Goal: Information Seeking & Learning: Find specific fact

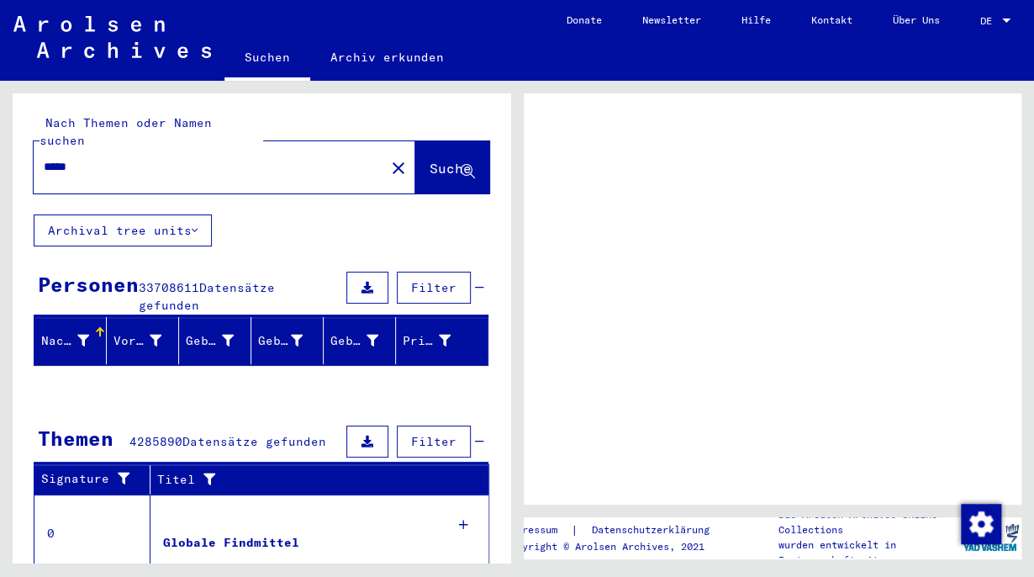
click at [430, 160] on span "Suche" at bounding box center [451, 168] width 42 height 17
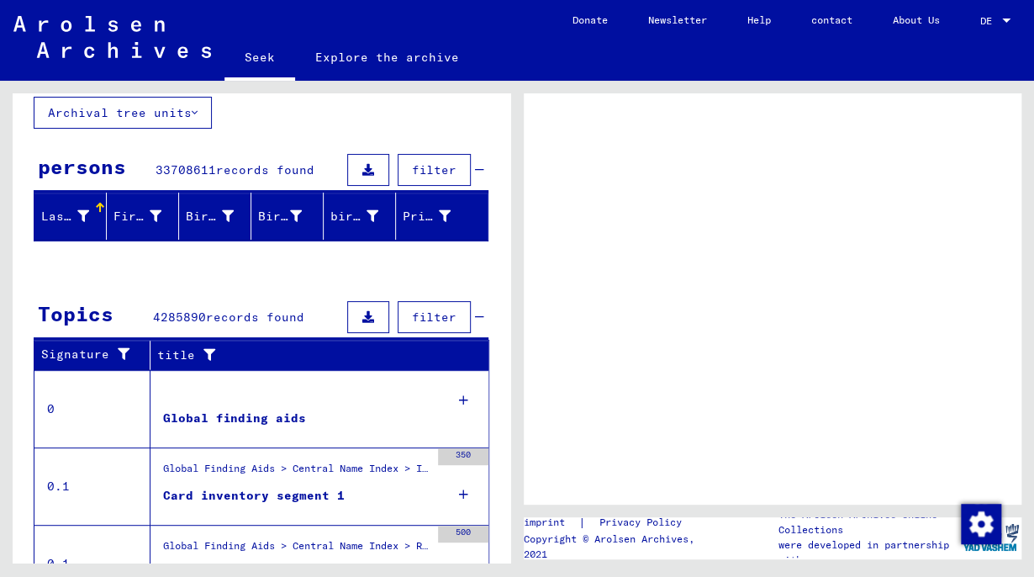
scroll to position [101, 0]
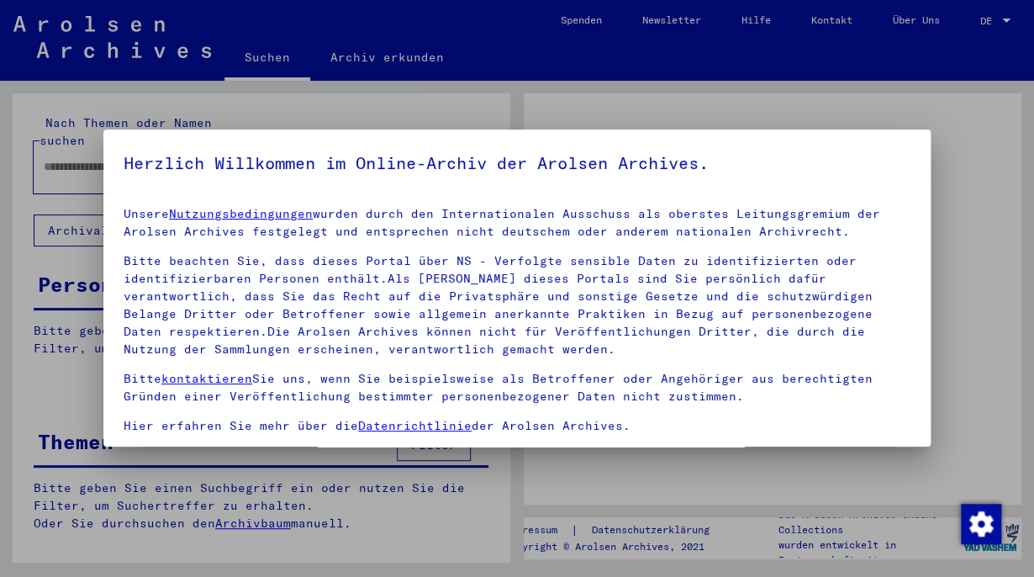
type input "*****"
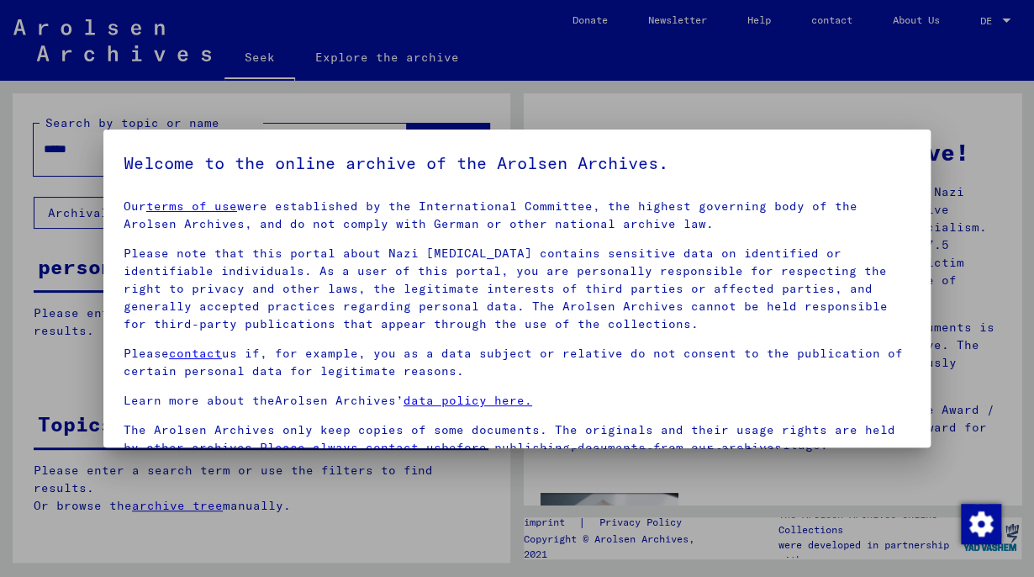
scroll to position [141, 0]
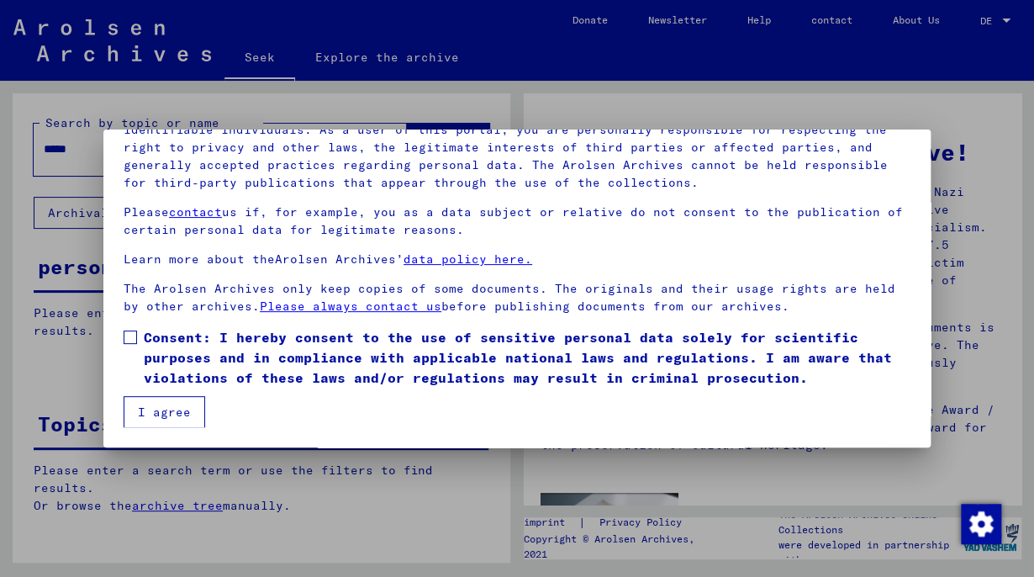
click at [128, 334] on span at bounding box center [130, 336] width 13 height 13
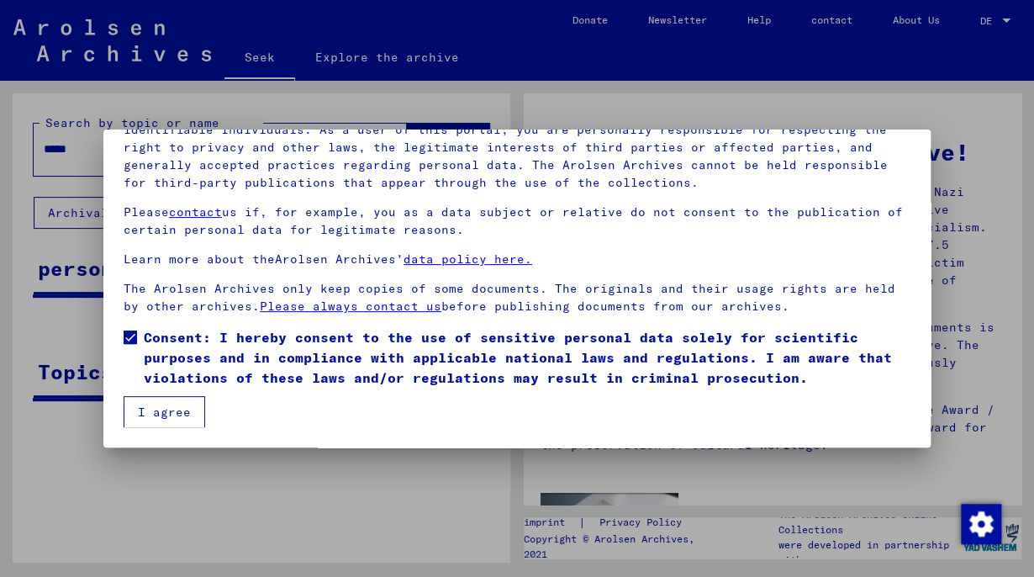
click at [167, 405] on font "I agree" at bounding box center [164, 411] width 53 height 15
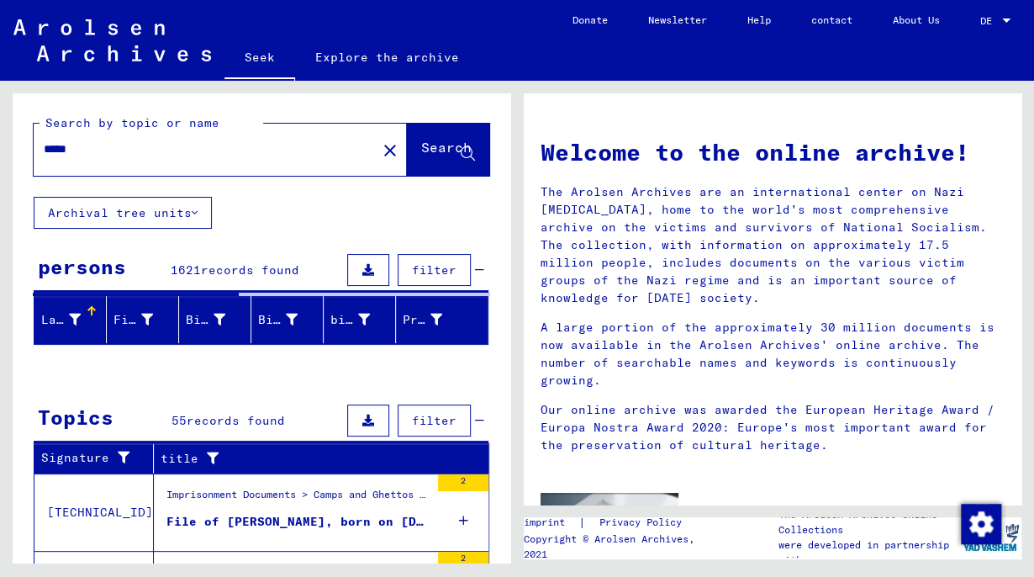
click at [421, 148] on font "Search" at bounding box center [446, 147] width 50 height 17
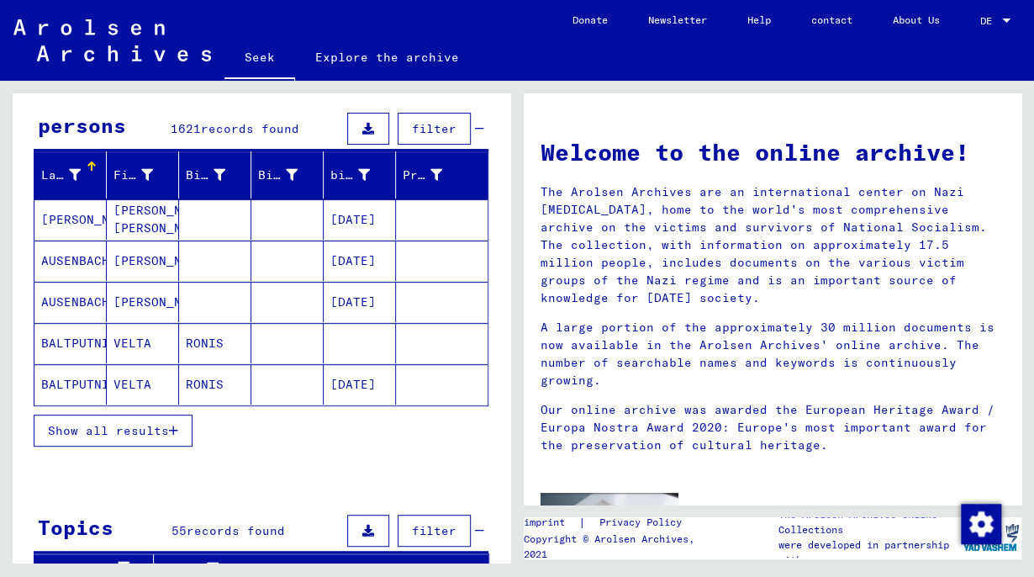
scroll to position [143, 0]
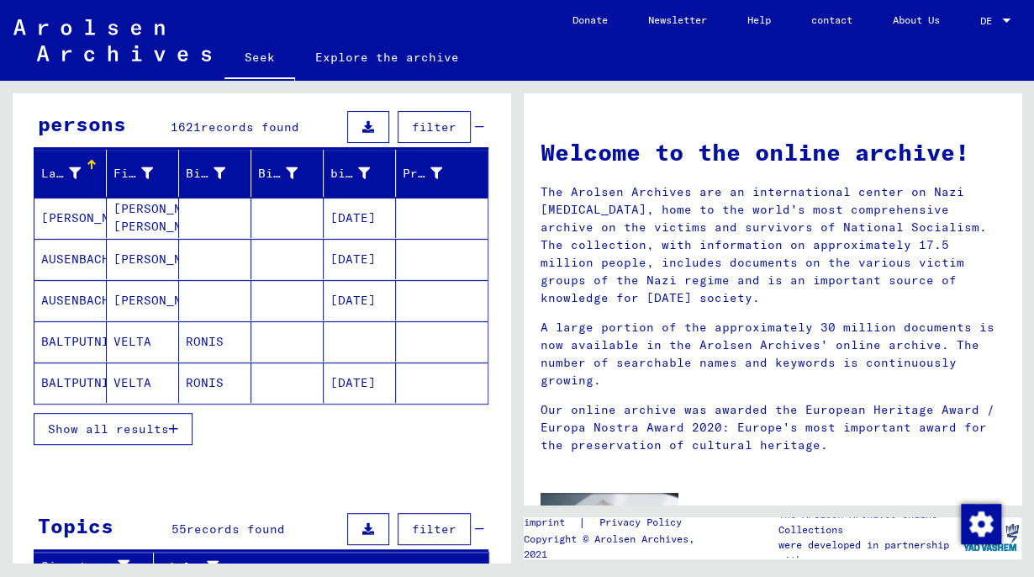
click at [65, 387] on font "BALTPUTNIS" at bounding box center [79, 382] width 76 height 15
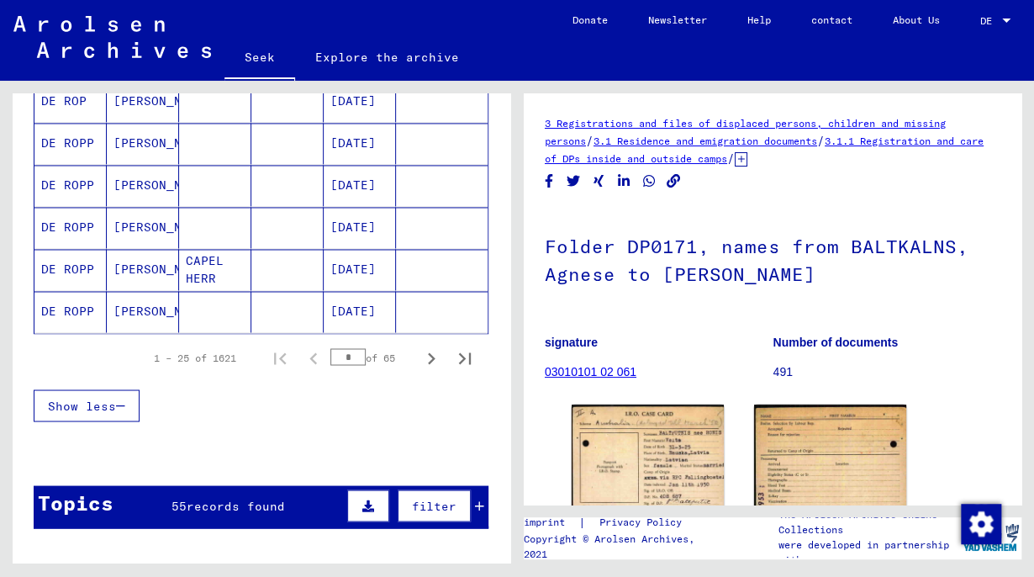
scroll to position [1069, 0]
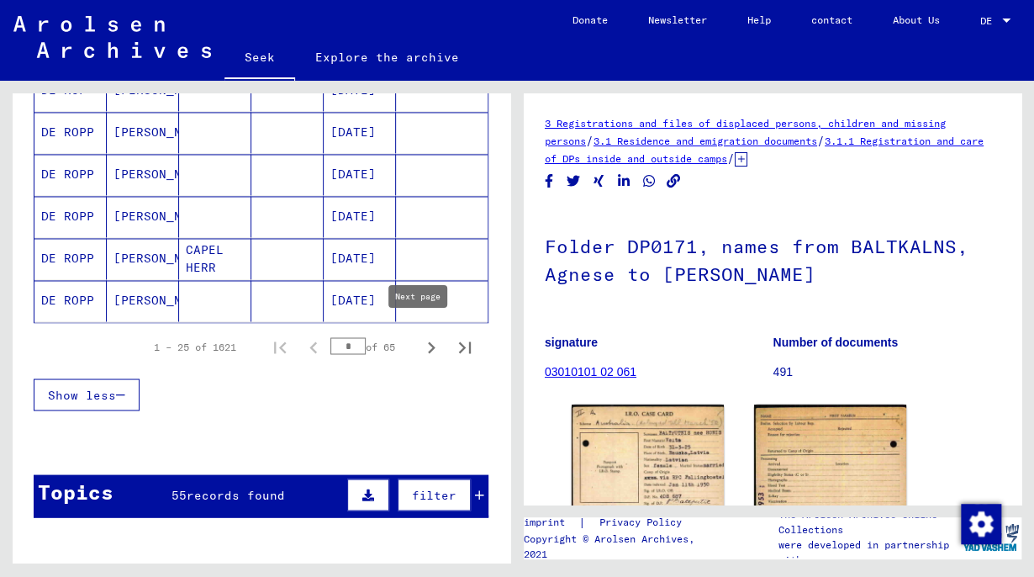
click at [428, 341] on icon "Next page" at bounding box center [432, 347] width 8 height 12
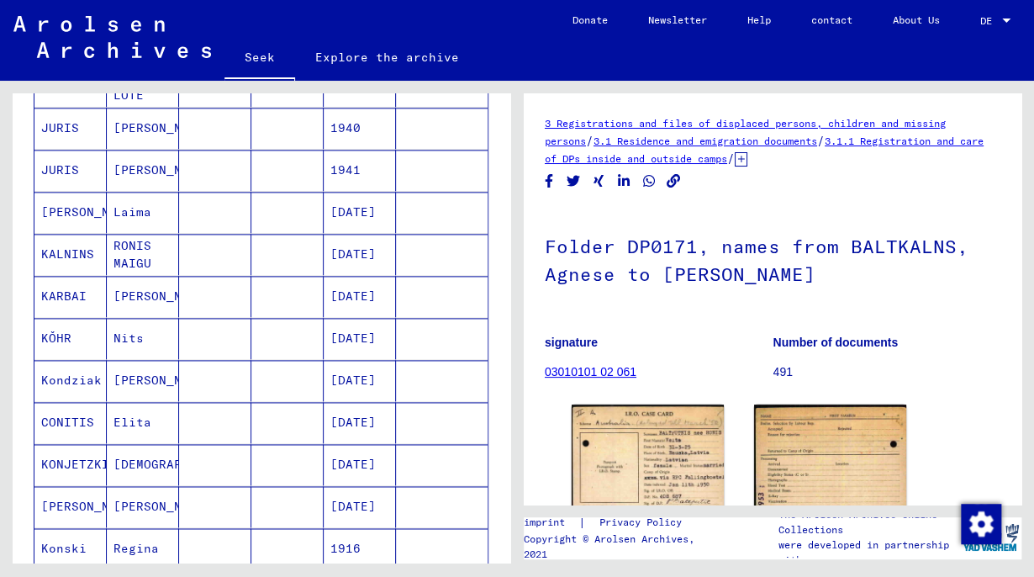
scroll to position [903, 0]
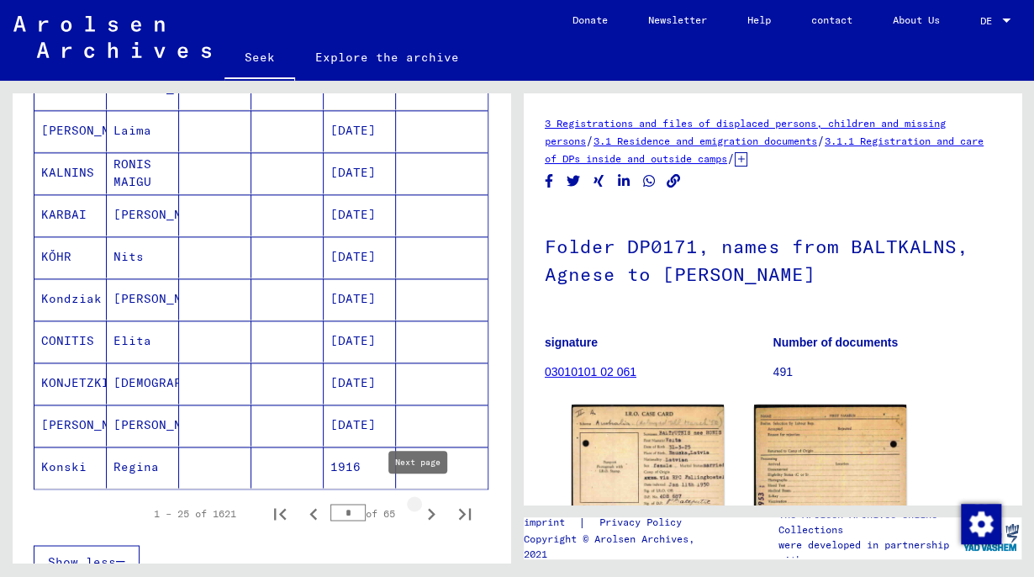
click at [430, 502] on button "Next page" at bounding box center [431, 513] width 34 height 34
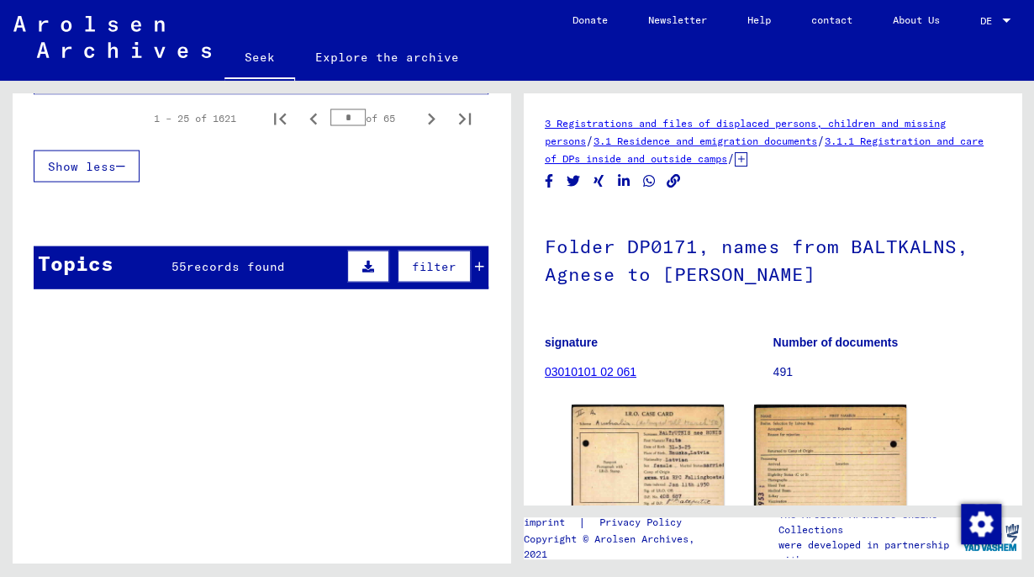
scroll to position [1305, 0]
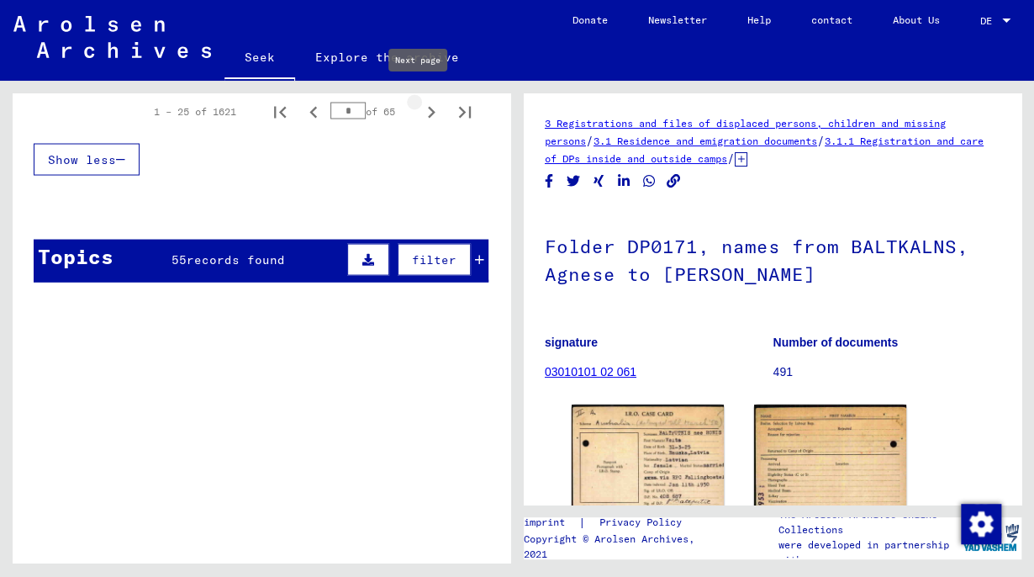
click at [428, 106] on icon "Next page" at bounding box center [432, 112] width 8 height 12
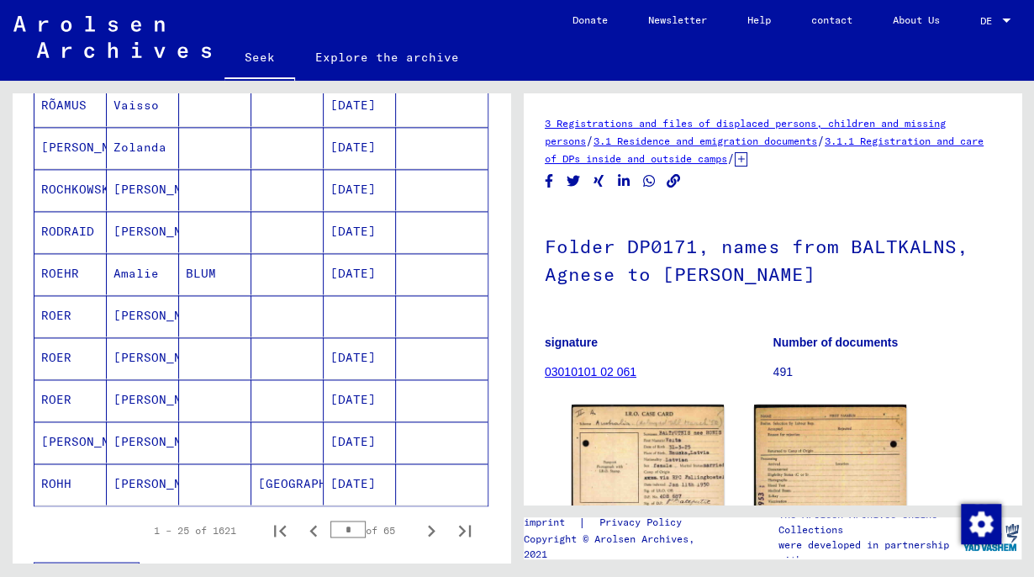
scroll to position [889, 0]
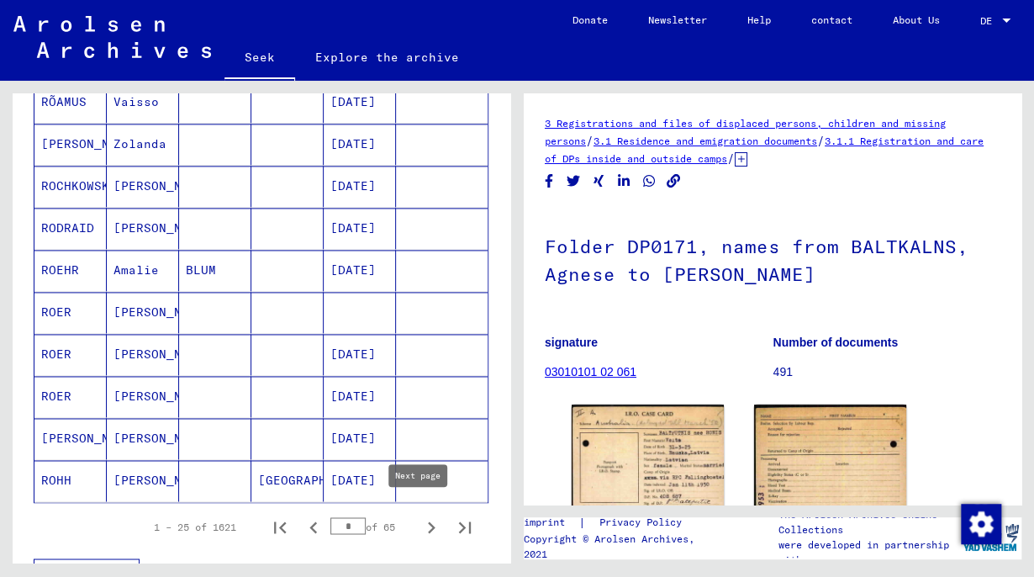
click at [428, 521] on icon "Next page" at bounding box center [432, 527] width 8 height 12
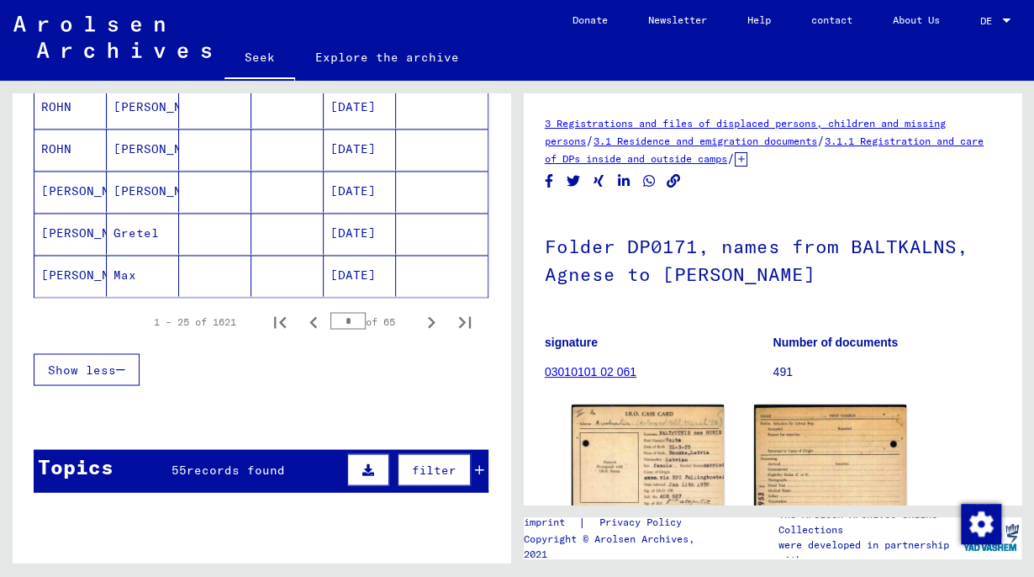
scroll to position [1141, 0]
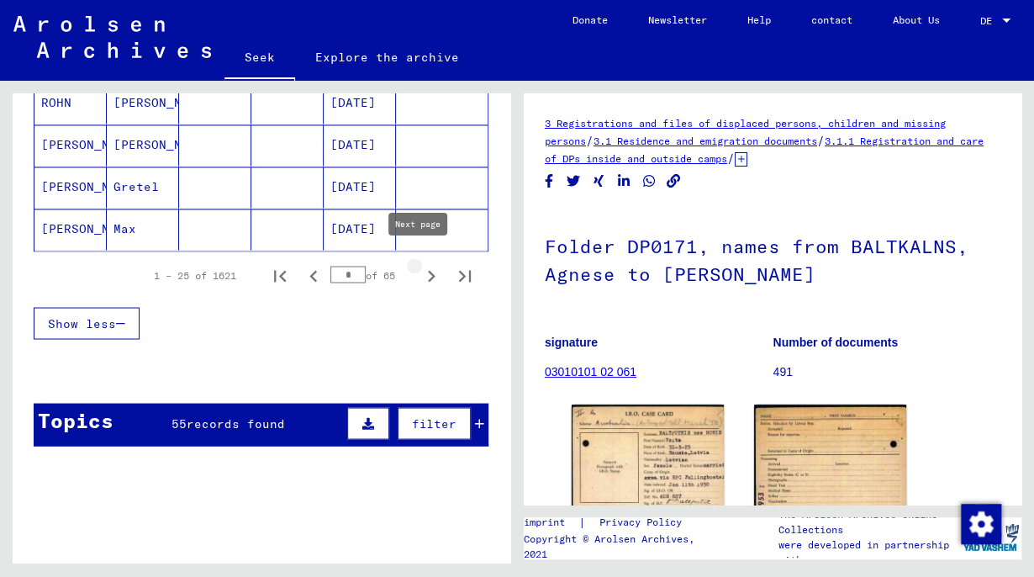
click at [423, 264] on icon "Next page" at bounding box center [431, 276] width 24 height 24
click at [419, 265] on icon "Next page" at bounding box center [431, 276] width 24 height 24
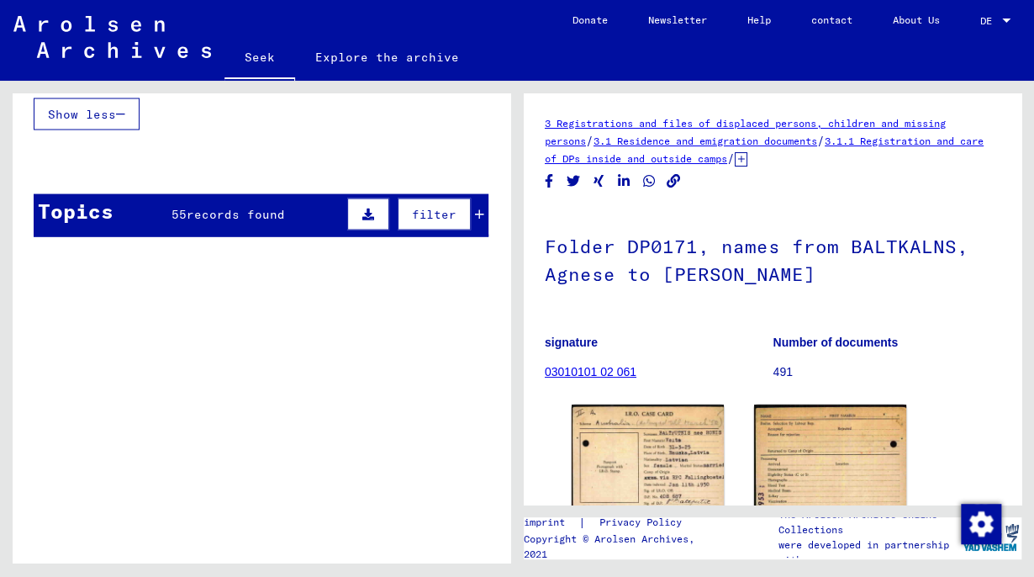
scroll to position [1179, 0]
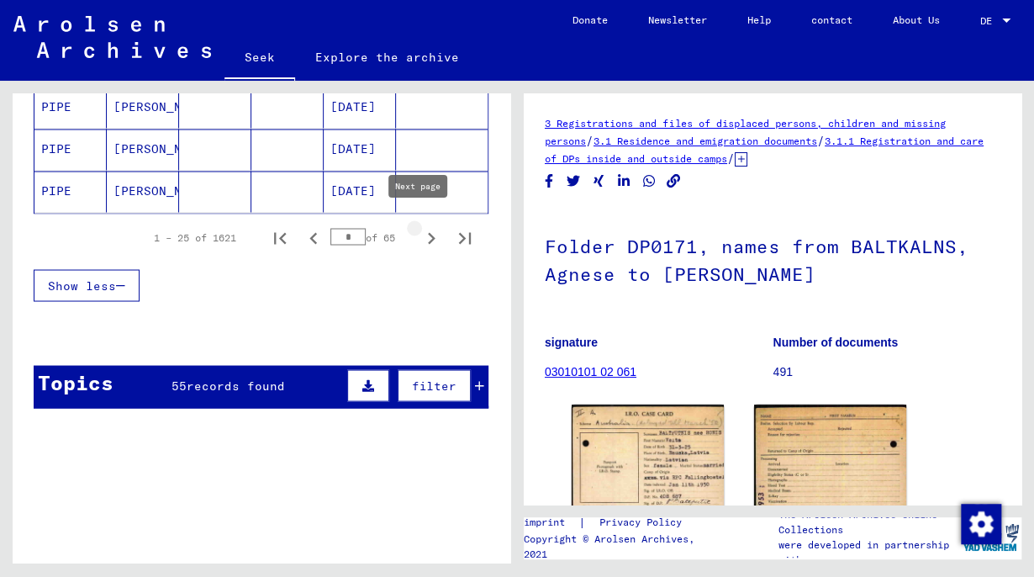
click at [419, 226] on icon "Next page" at bounding box center [431, 238] width 24 height 24
type input "*"
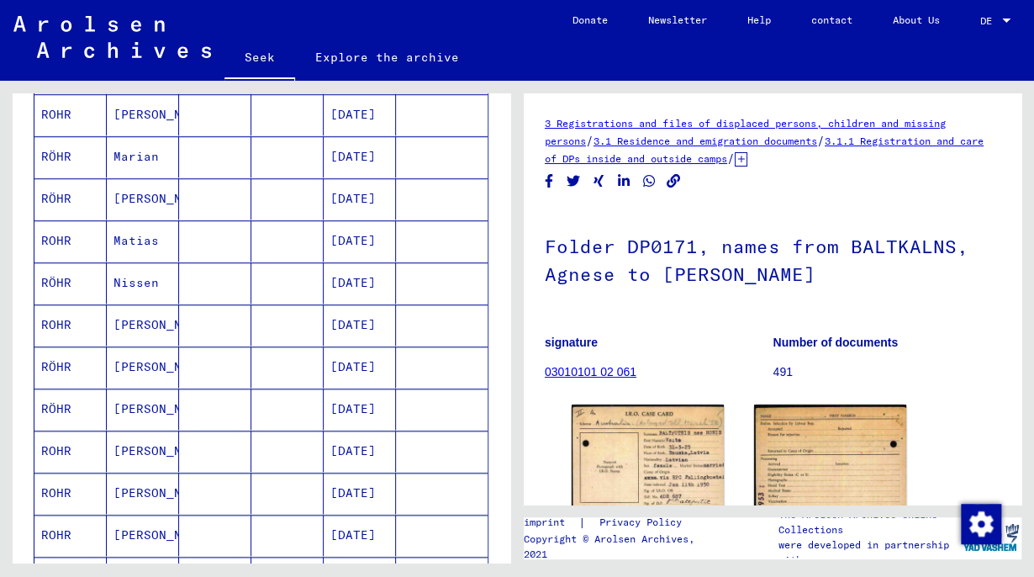
scroll to position [0, 0]
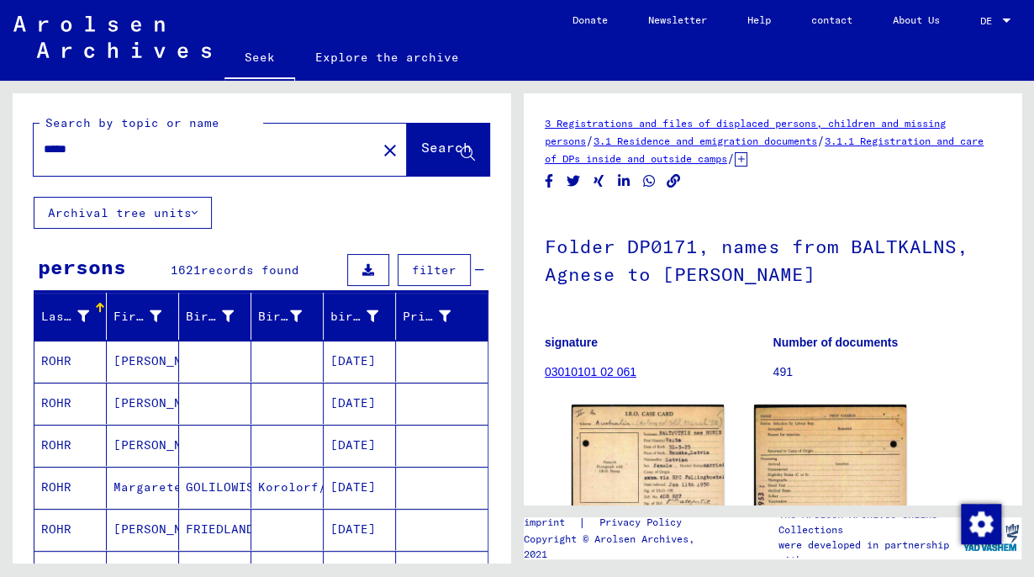
click at [0, 171] on div "Search by topic or name ***** close Search Archival tree units persons 1621 rec…" at bounding box center [258, 322] width 517 height 482
type input "*****"
click at [421, 148] on font "Search" at bounding box center [446, 147] width 50 height 17
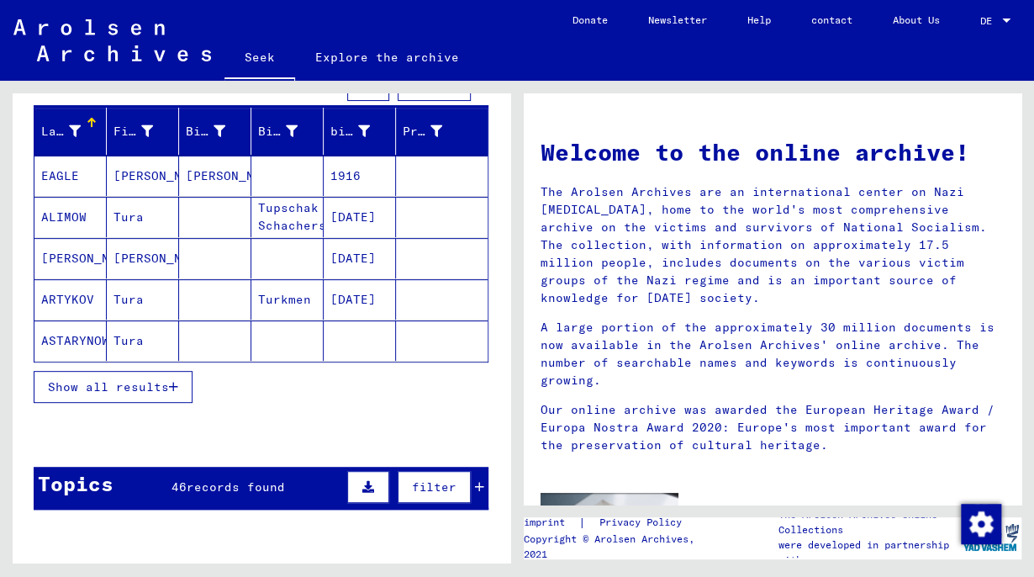
scroll to position [187, 0]
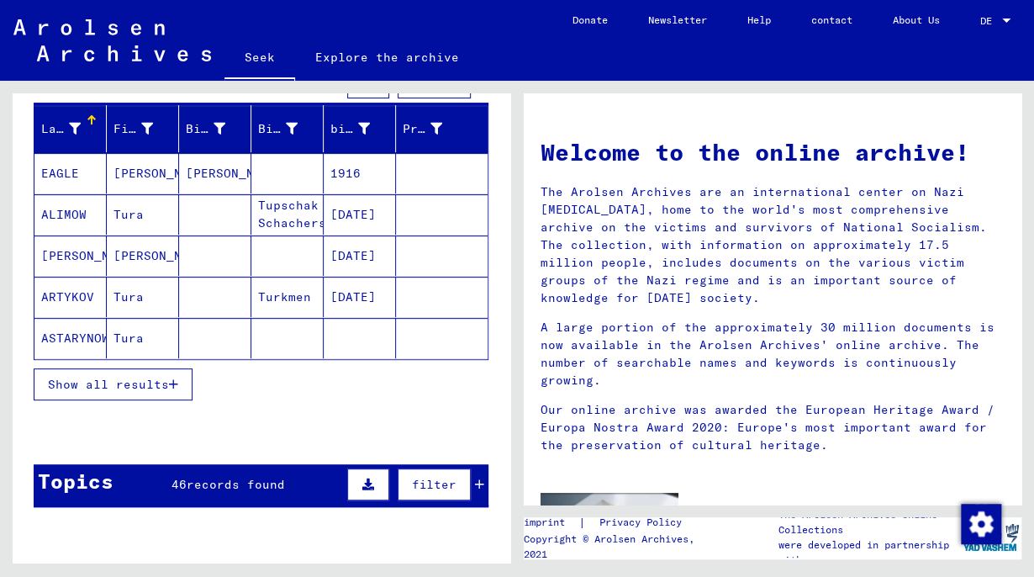
click at [65, 335] on font "ASTARYNOW" at bounding box center [75, 337] width 68 height 15
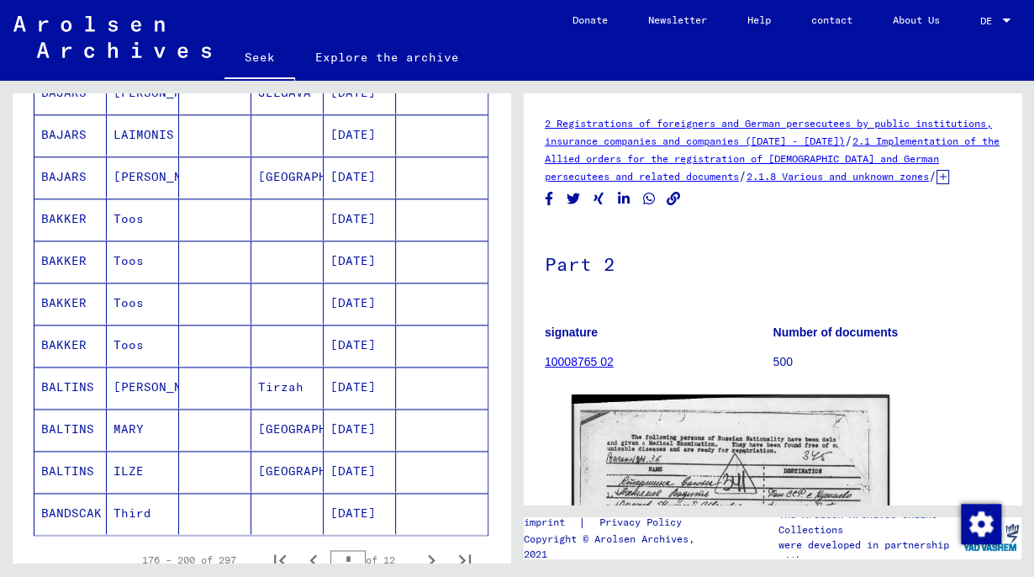
scroll to position [867, 0]
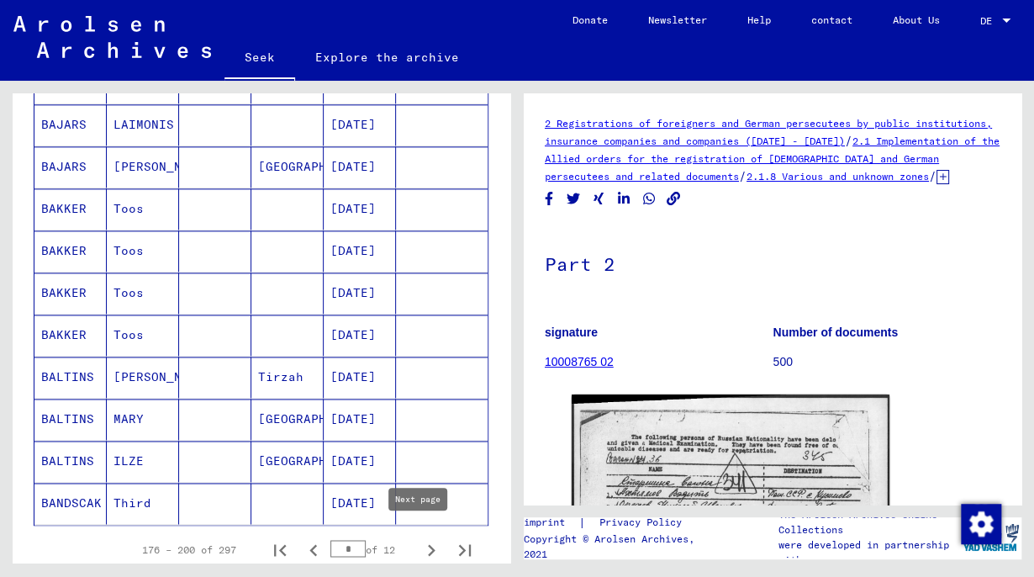
click at [419, 539] on icon "Next page" at bounding box center [431, 550] width 24 height 24
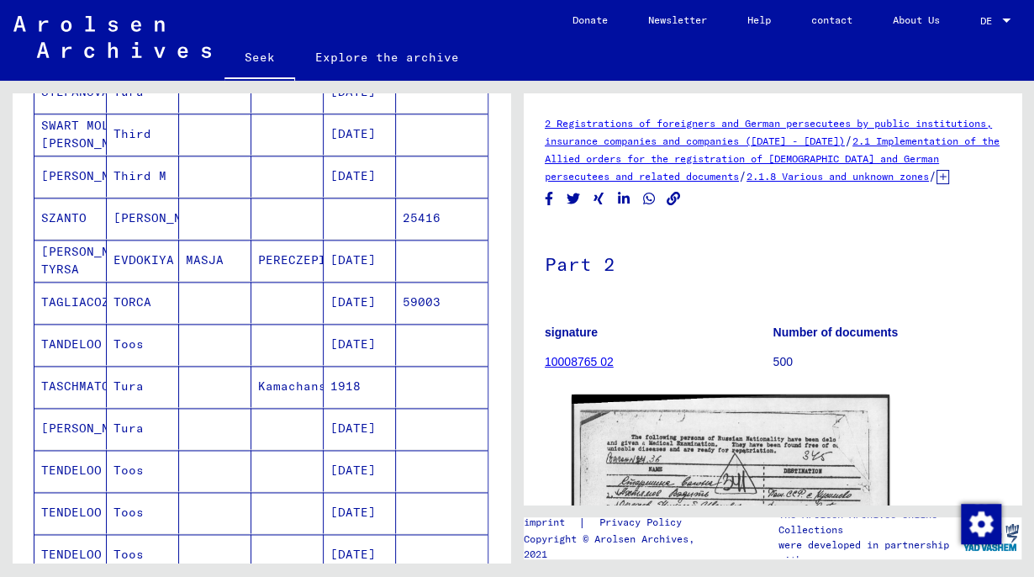
scroll to position [1004, 0]
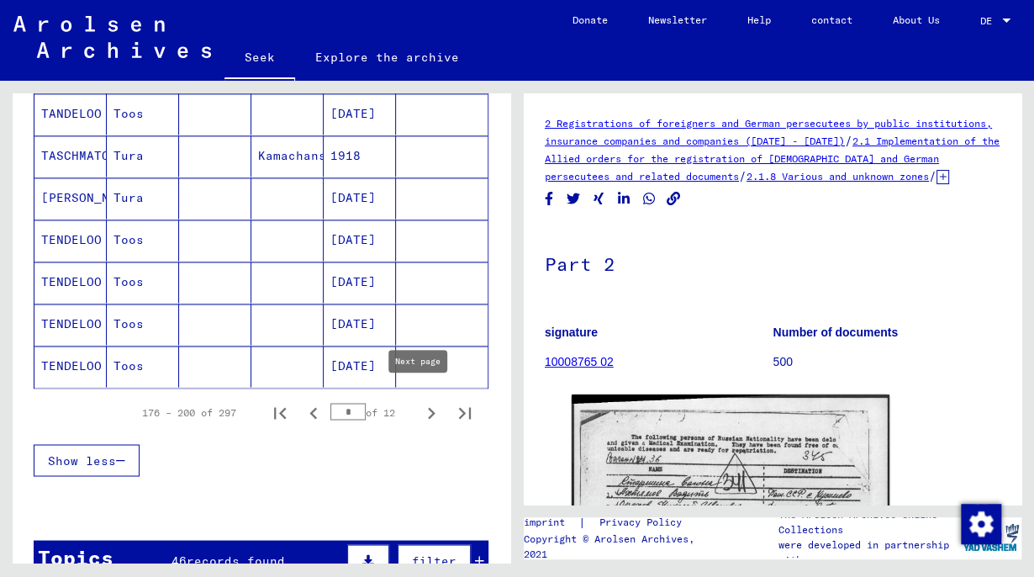
click at [419, 411] on icon "Next page" at bounding box center [431, 413] width 24 height 24
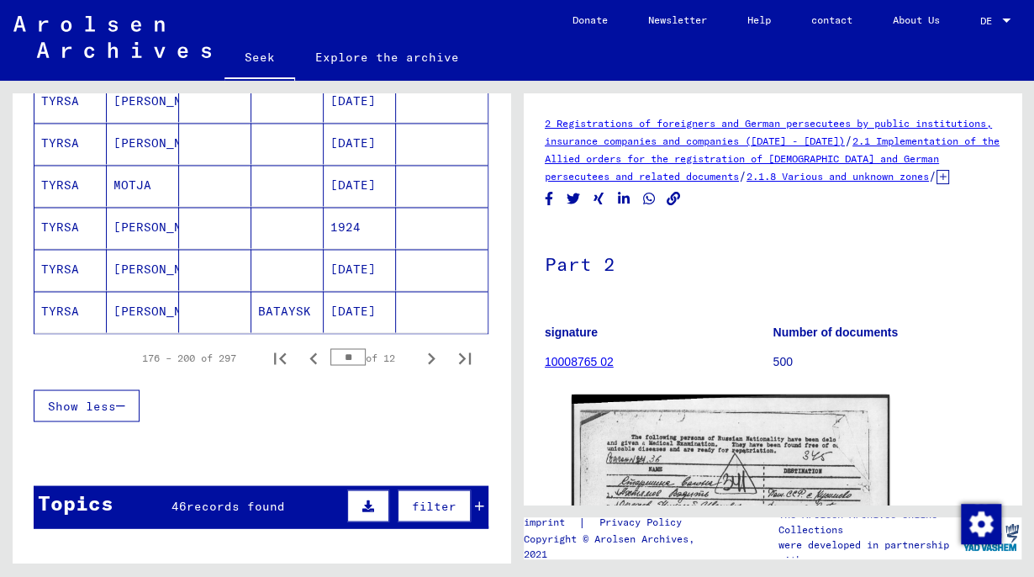
scroll to position [1064, 0]
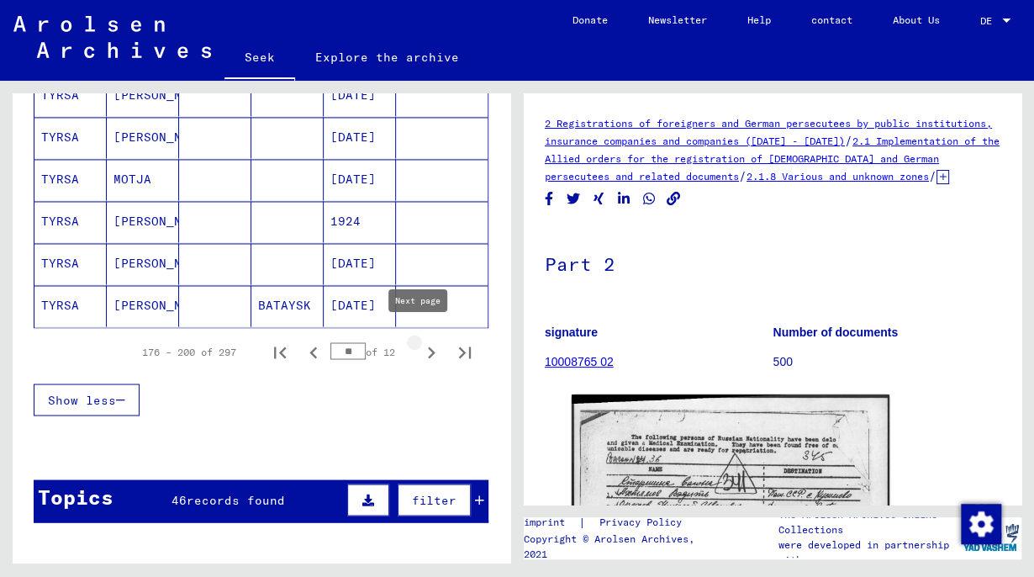
click at [427, 340] on icon "Next page" at bounding box center [431, 352] width 24 height 24
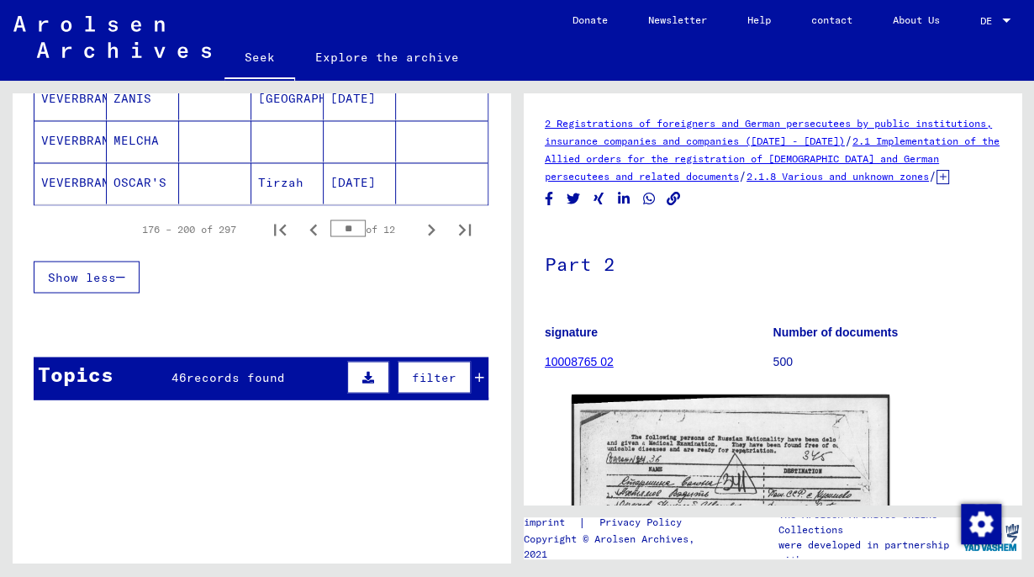
scroll to position [1249, 0]
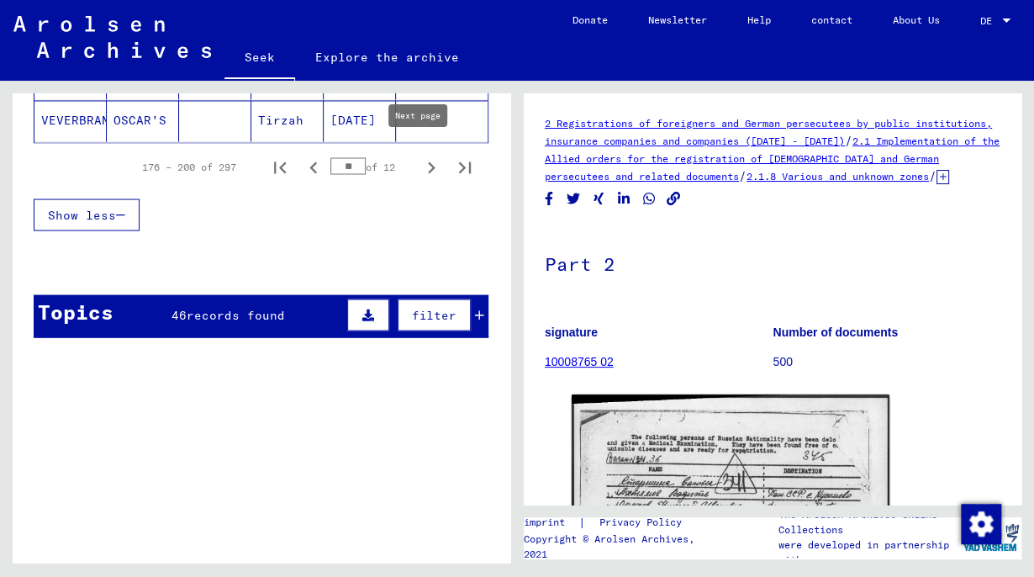
click at [419, 156] on icon "Next page" at bounding box center [431, 168] width 24 height 24
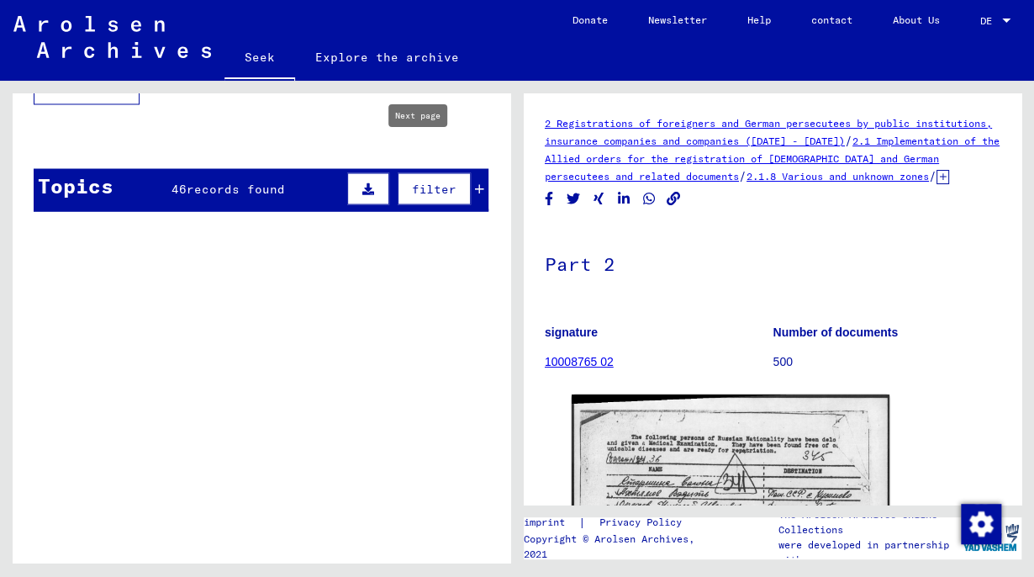
type input "**"
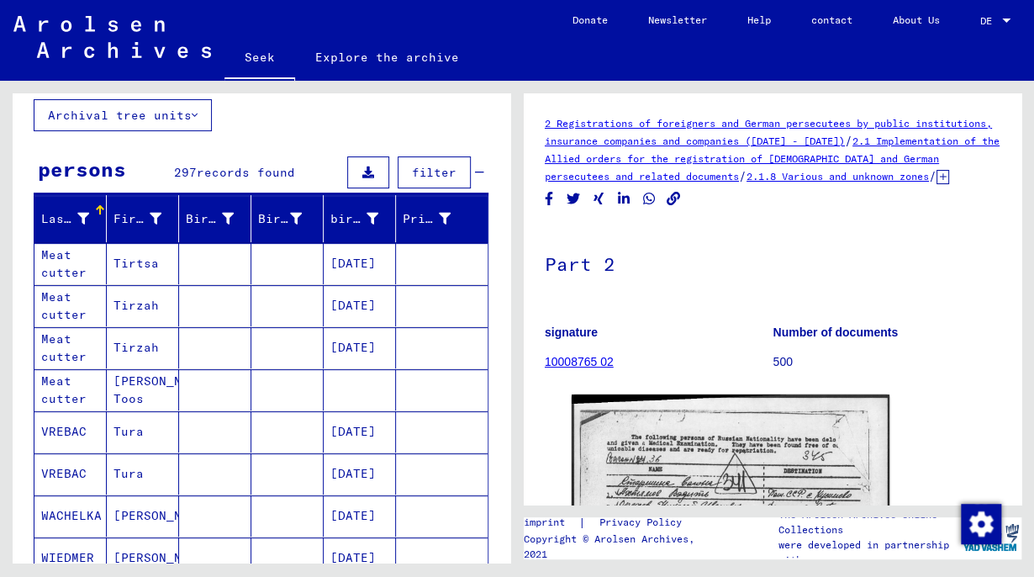
scroll to position [0, 0]
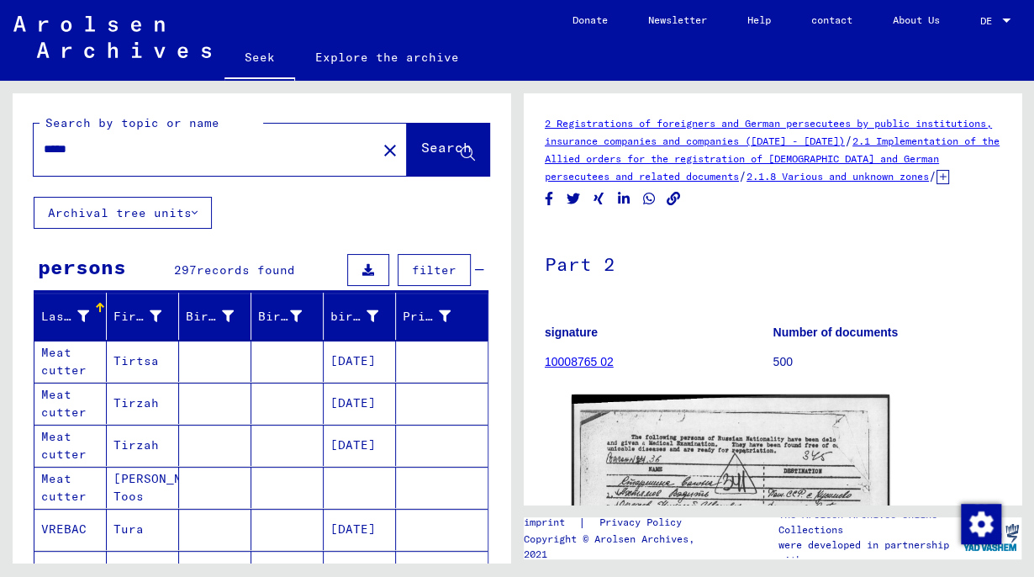
drag, startPoint x: 101, startPoint y: 145, endPoint x: 0, endPoint y: 130, distance: 101.9
click at [0, 130] on div "Search by topic or name ***** close Search Archival tree units persons 297 reco…" at bounding box center [258, 322] width 517 height 482
type input "*****"
click at [407, 161] on button "Search" at bounding box center [448, 150] width 82 height 52
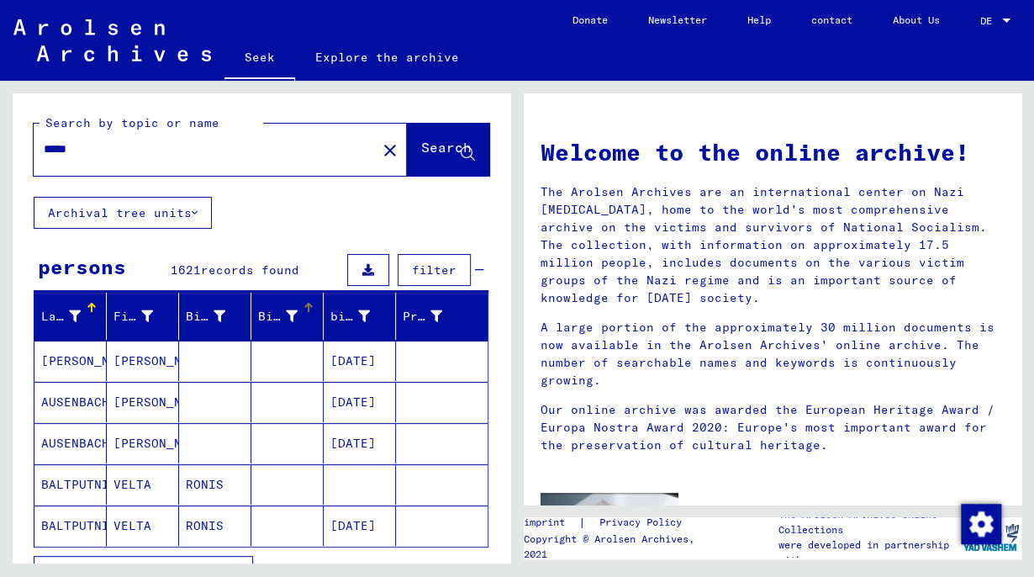
click at [268, 320] on font "Birth" at bounding box center [277, 316] width 38 height 15
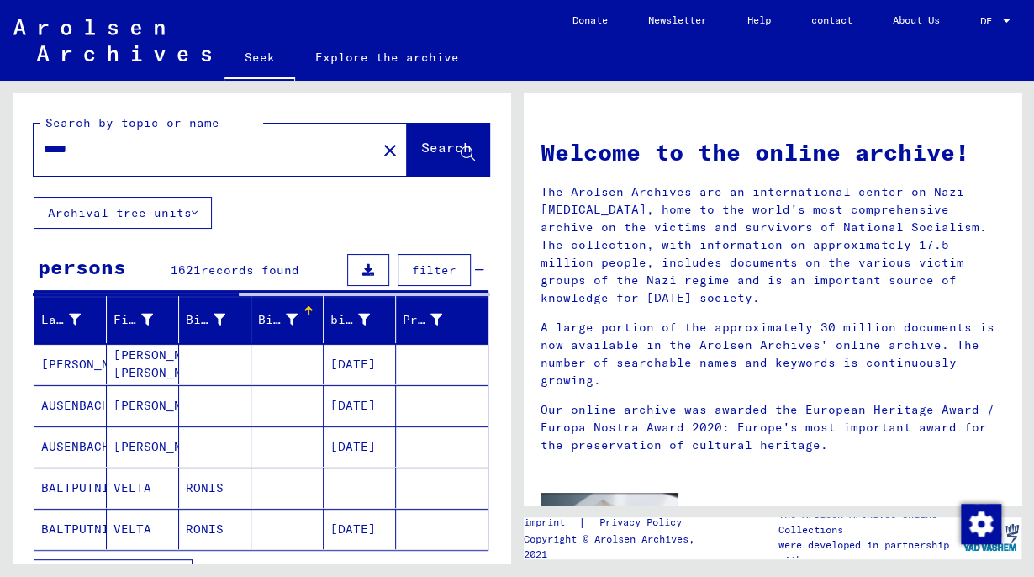
click at [303, 312] on div at bounding box center [308, 311] width 10 height 10
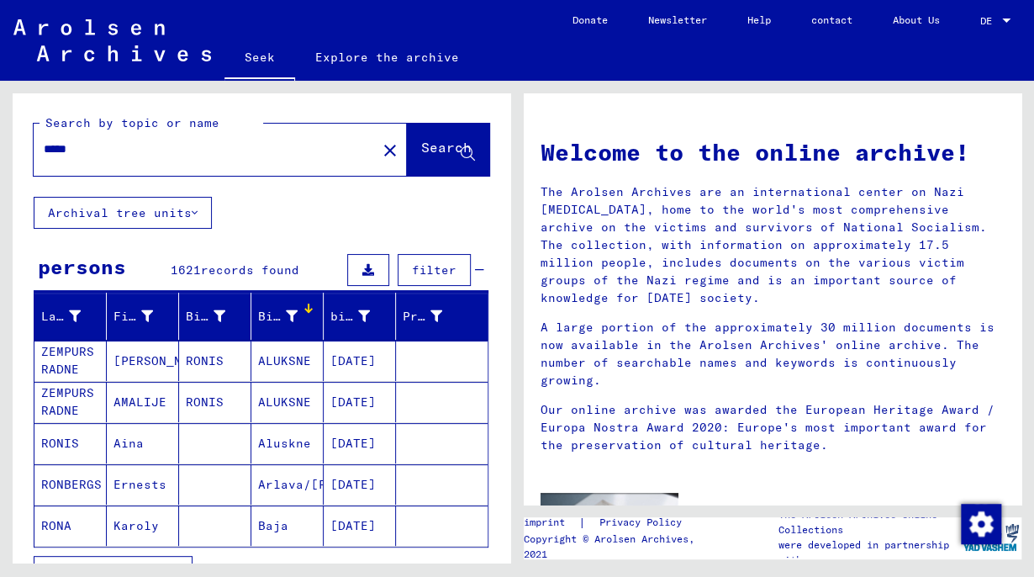
click at [430, 272] on font "filter" at bounding box center [434, 269] width 45 height 15
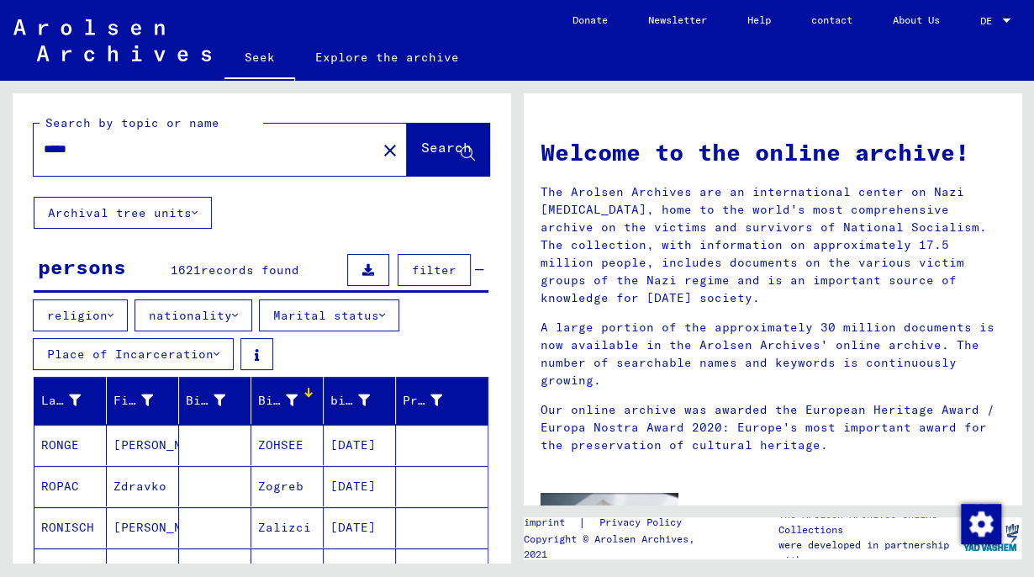
click at [192, 311] on font "nationality" at bounding box center [190, 315] width 83 height 15
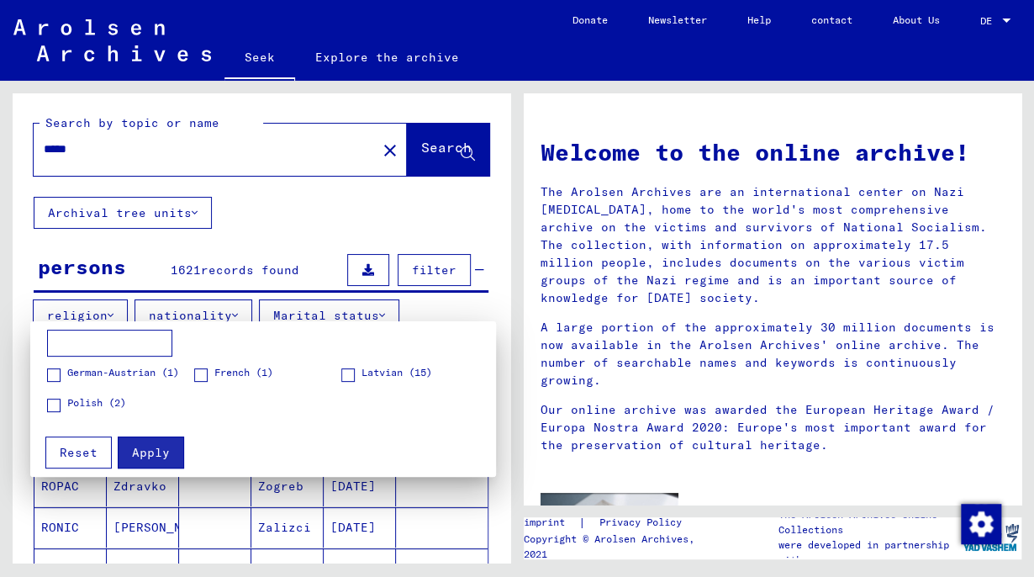
click at [353, 377] on span at bounding box center [347, 374] width 13 height 13
click at [132, 443] on button "Apply" at bounding box center [151, 452] width 66 height 32
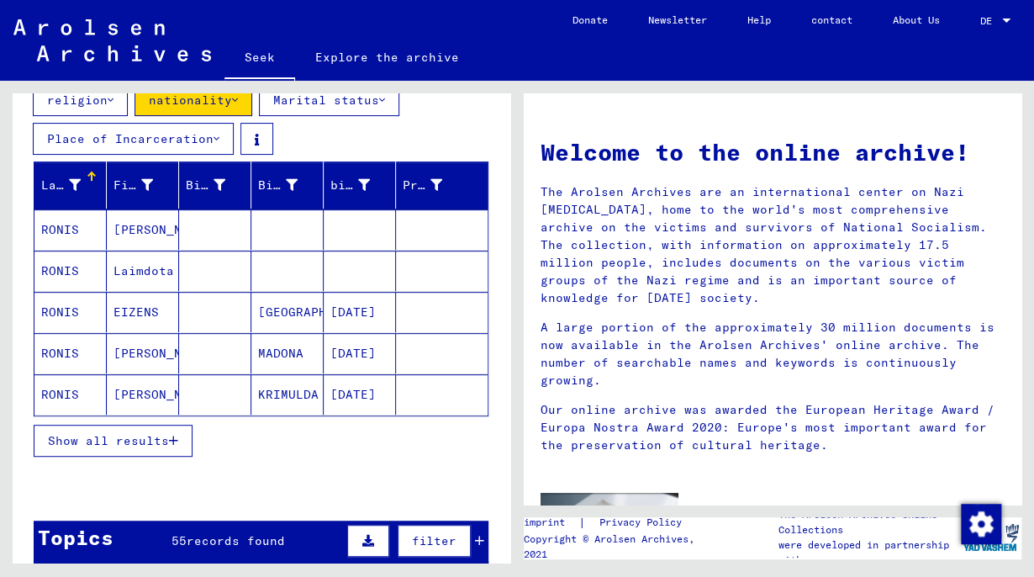
scroll to position [217, 0]
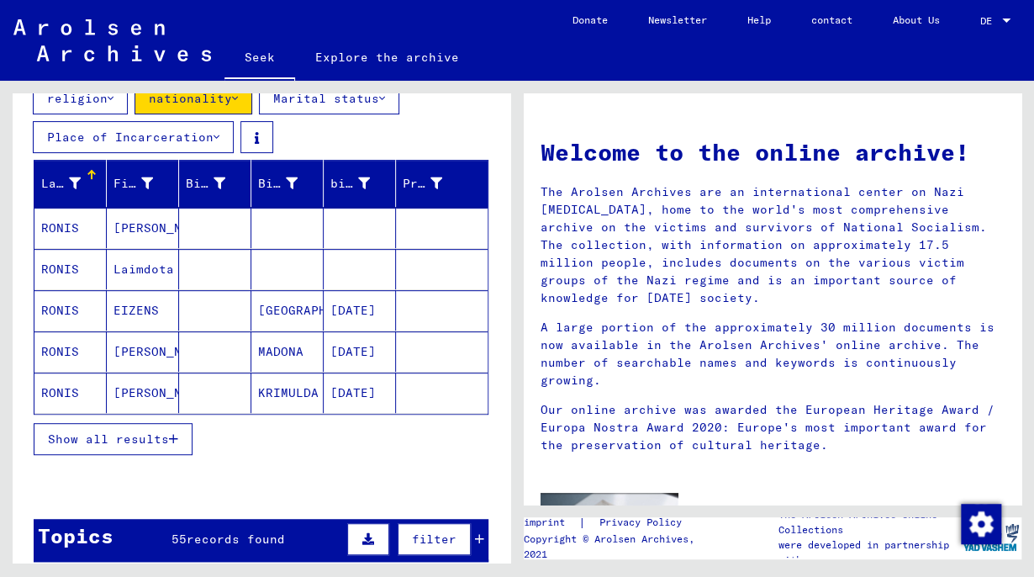
click at [52, 385] on font "RONIS" at bounding box center [60, 392] width 38 height 15
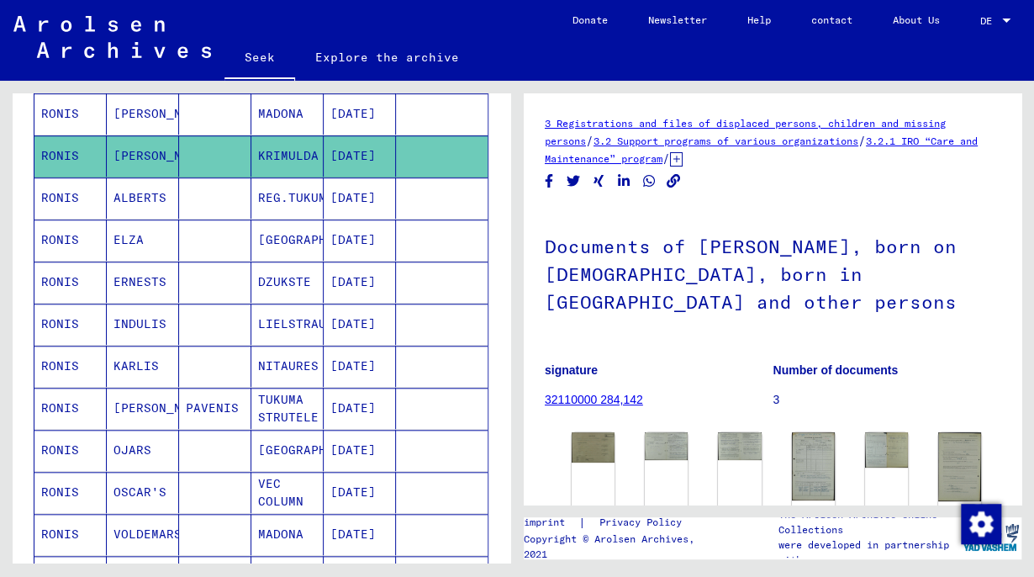
scroll to position [456, 0]
click at [50, 317] on font "RONIS" at bounding box center [60, 324] width 38 height 15
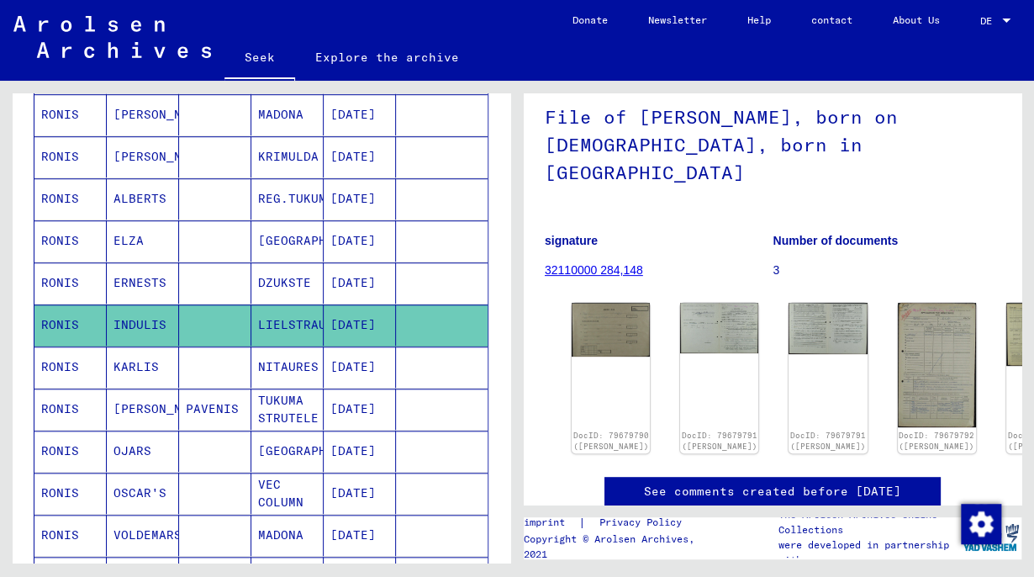
scroll to position [130, 0]
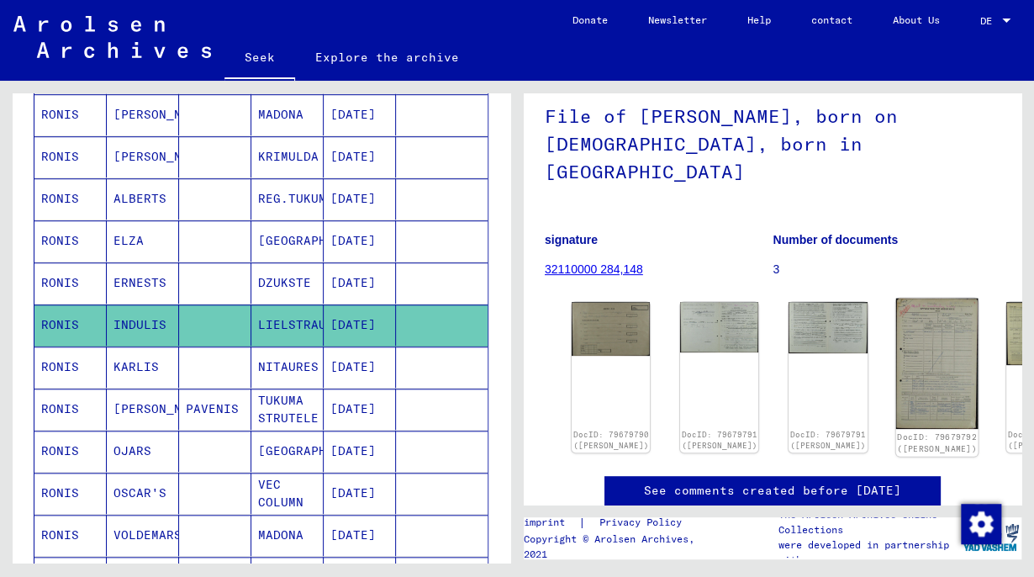
click at [895, 318] on img at bounding box center [936, 363] width 82 height 130
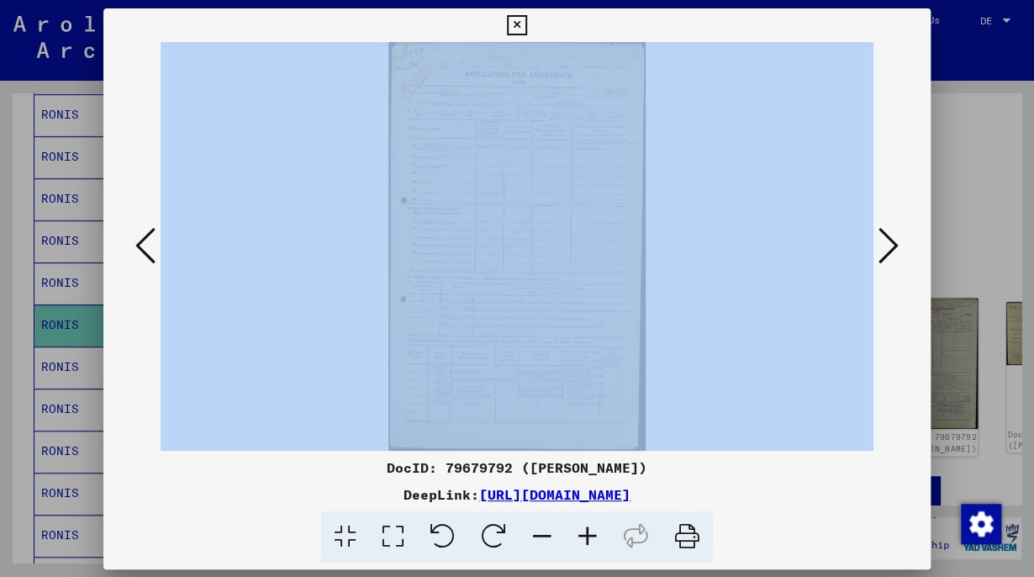
click at [794, 318] on div at bounding box center [516, 246] width 827 height 409
click at [140, 242] on icon at bounding box center [145, 244] width 20 height 40
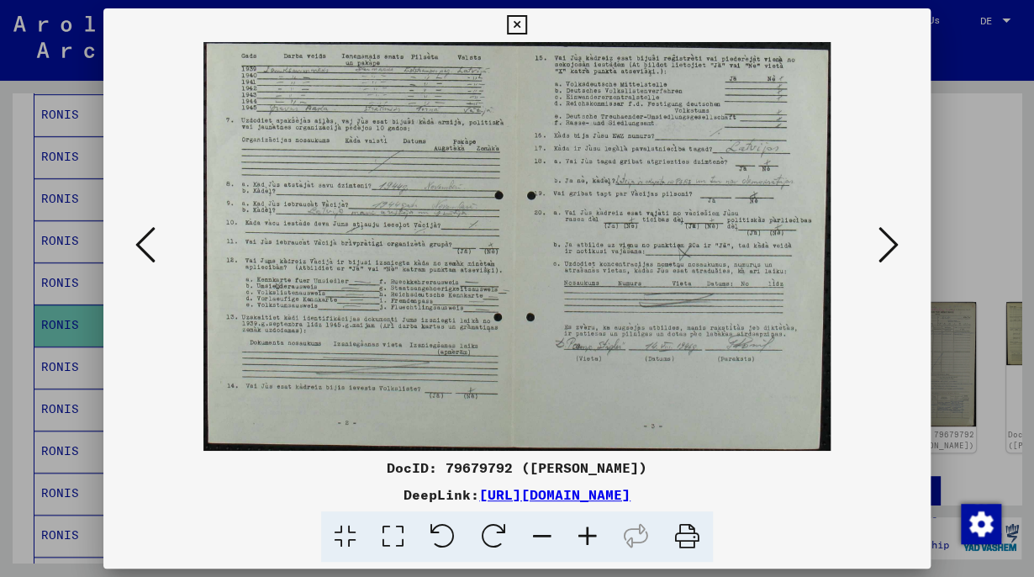
click at [572, 40] on div "DocID: 79679792 ([PERSON_NAME]) DeepLink: [URL][DOMAIN_NAME]" at bounding box center [516, 285] width 827 height 554
click at [143, 247] on icon at bounding box center [145, 244] width 20 height 40
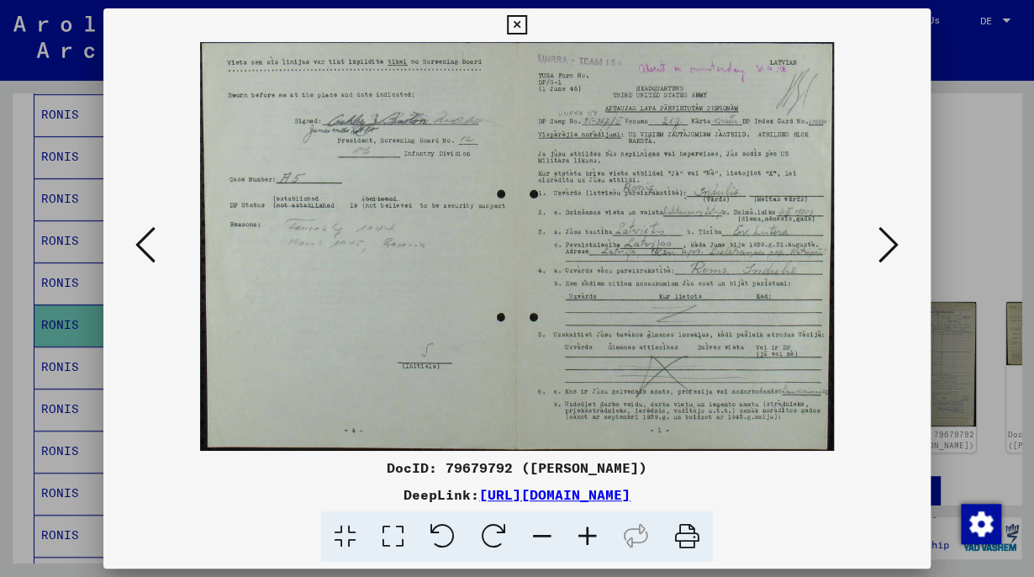
click at [143, 247] on icon at bounding box center [145, 244] width 20 height 40
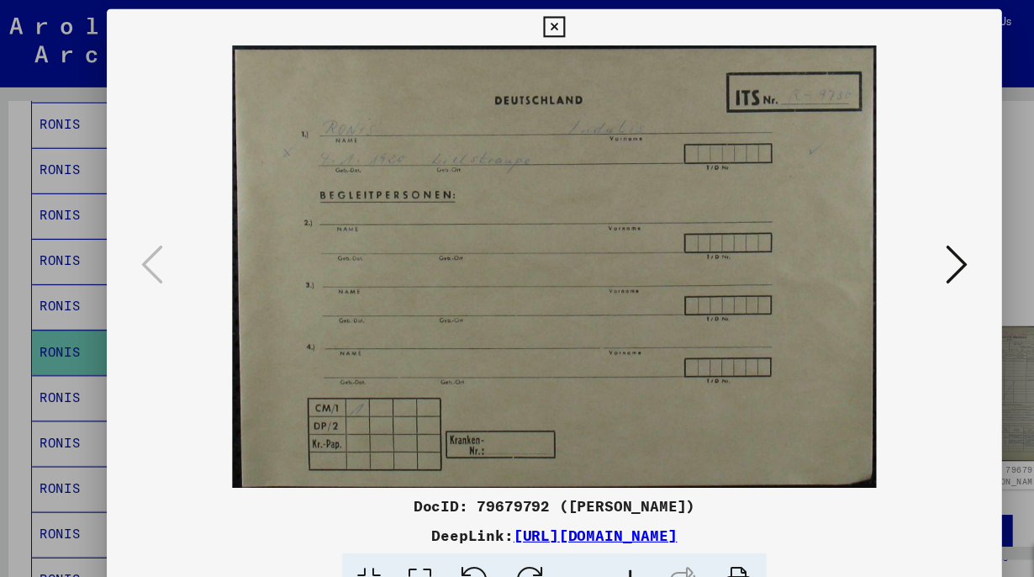
click at [519, 27] on icon at bounding box center [516, 25] width 19 height 20
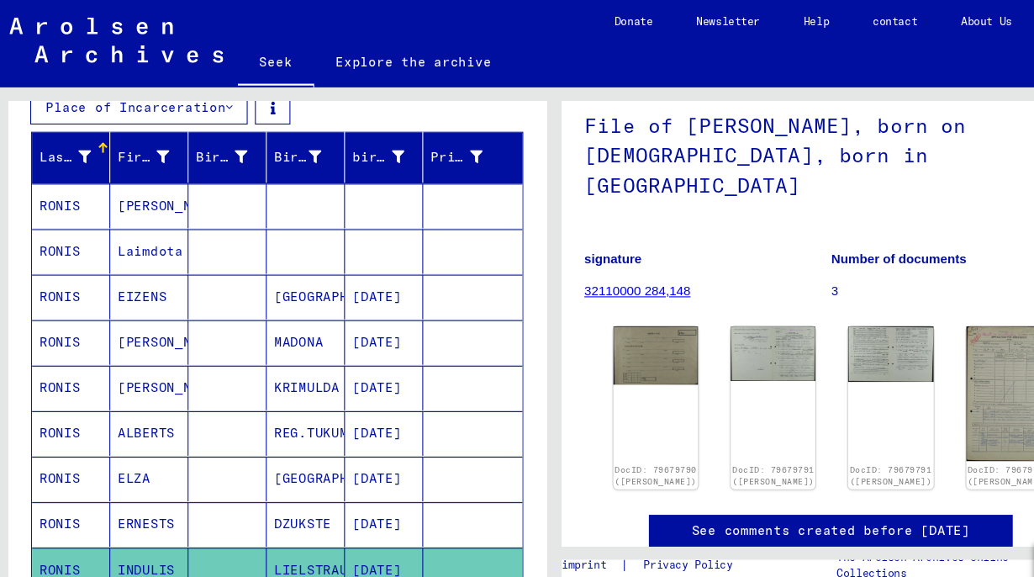
scroll to position [256, 0]
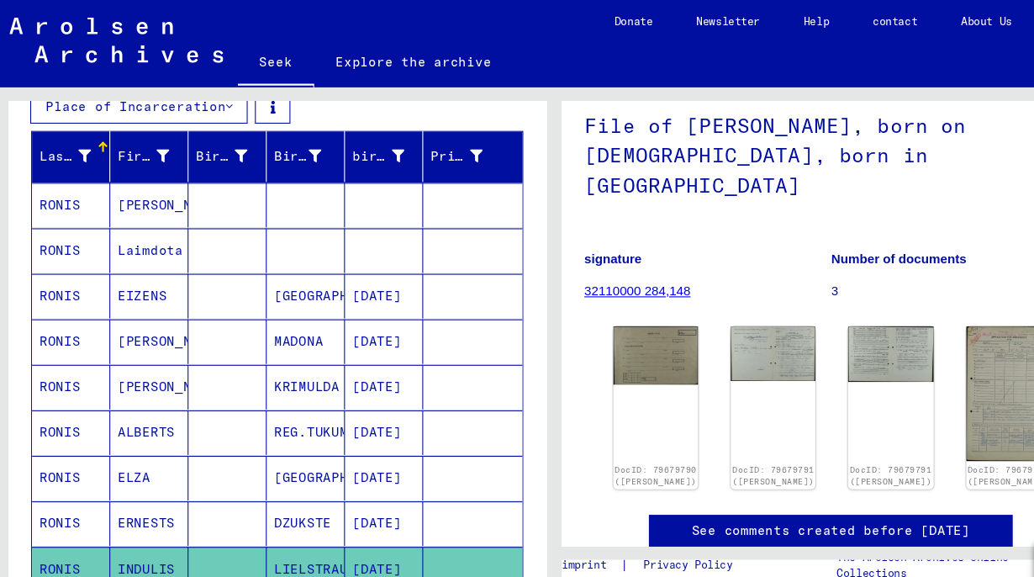
click at [64, 188] on font "RONIS" at bounding box center [60, 189] width 38 height 15
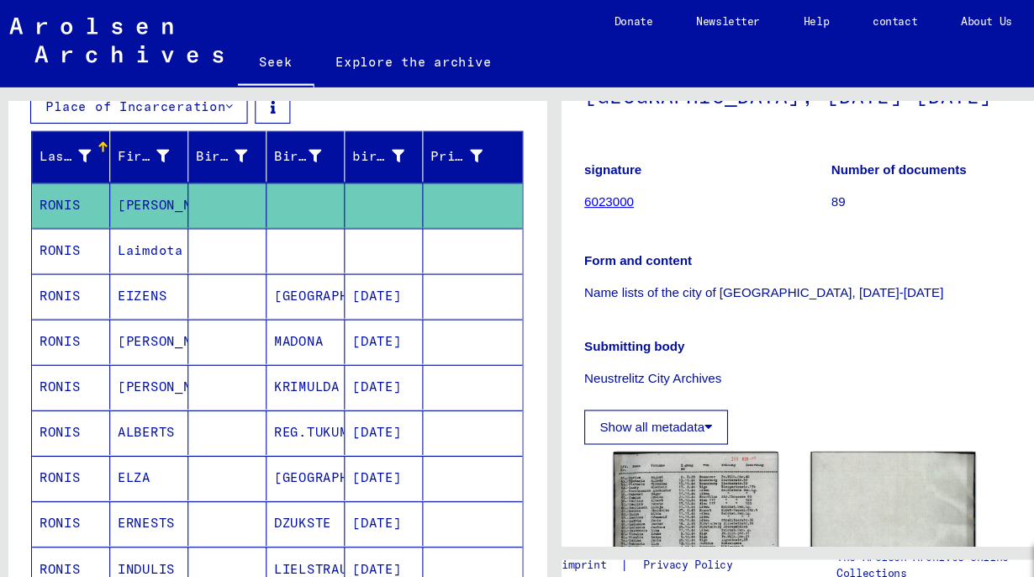
scroll to position [224, 0]
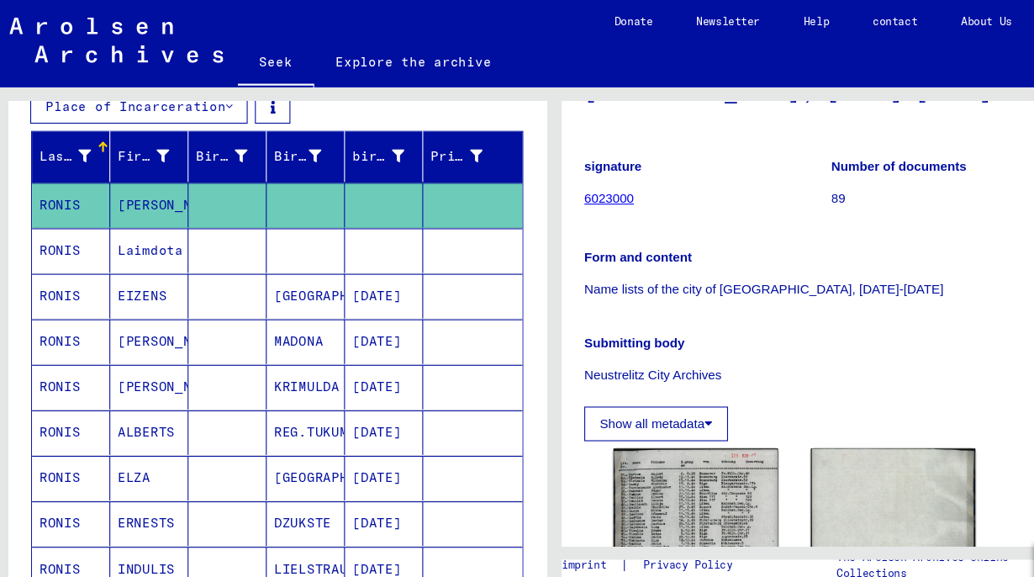
click at [55, 224] on font "RONIS" at bounding box center [60, 231] width 38 height 15
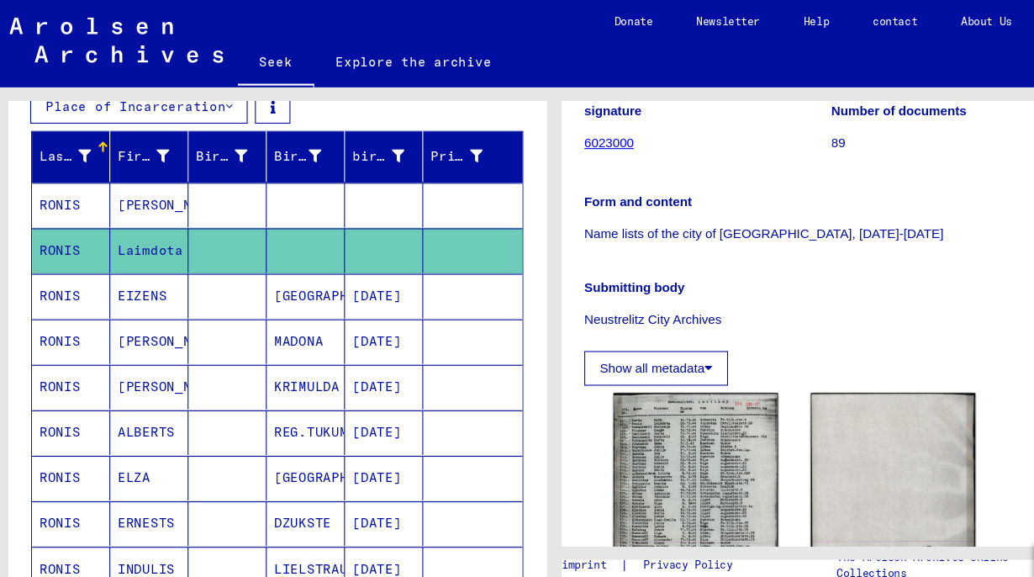
scroll to position [276, 0]
click at [62, 266] on font "RONIS" at bounding box center [60, 273] width 38 height 15
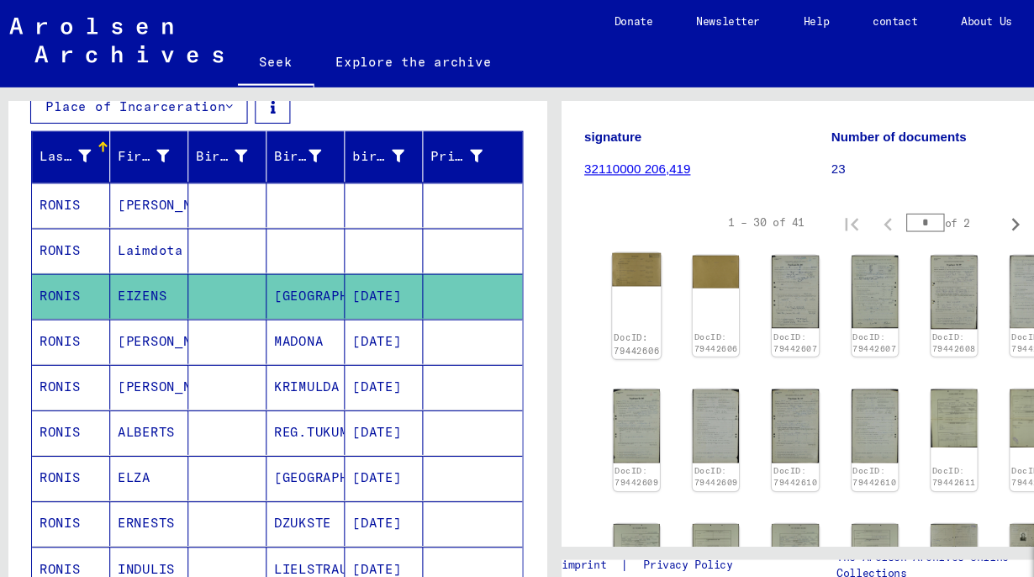
scroll to position [245, 0]
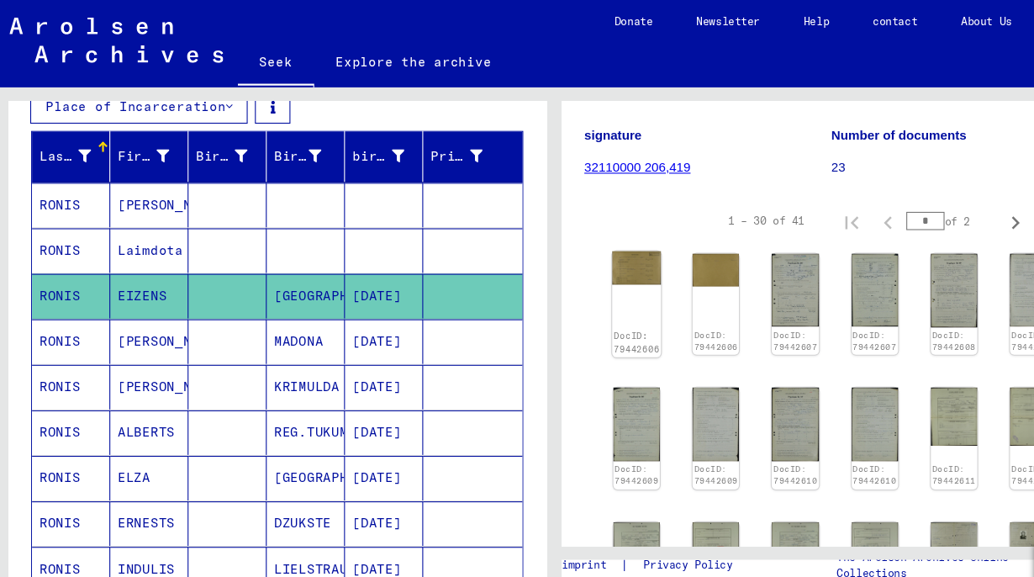
click at [596, 261] on img at bounding box center [593, 247] width 45 height 31
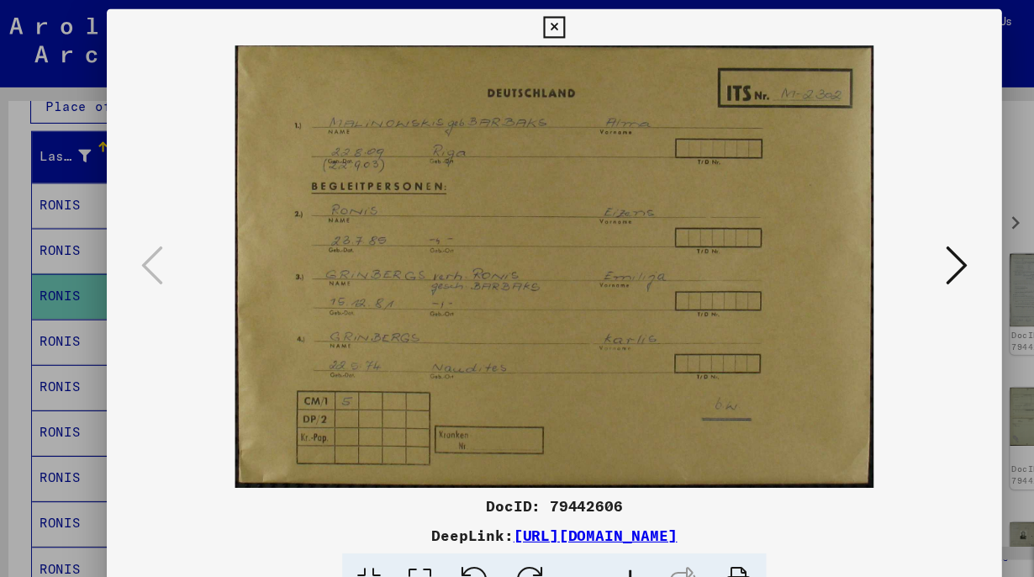
click at [596, 261] on img at bounding box center [517, 246] width 713 height 409
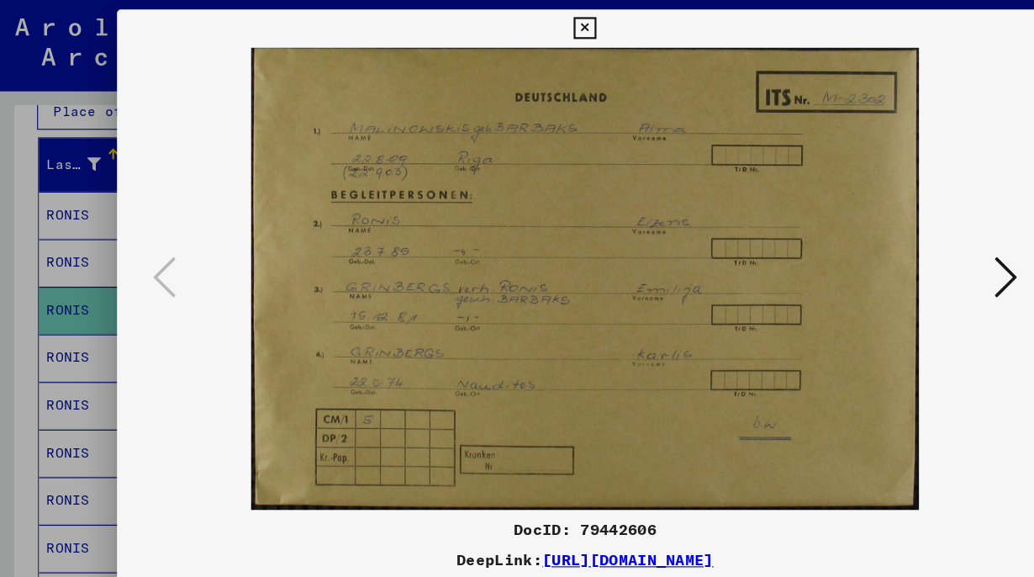
click at [516, 24] on icon at bounding box center [516, 25] width 19 height 20
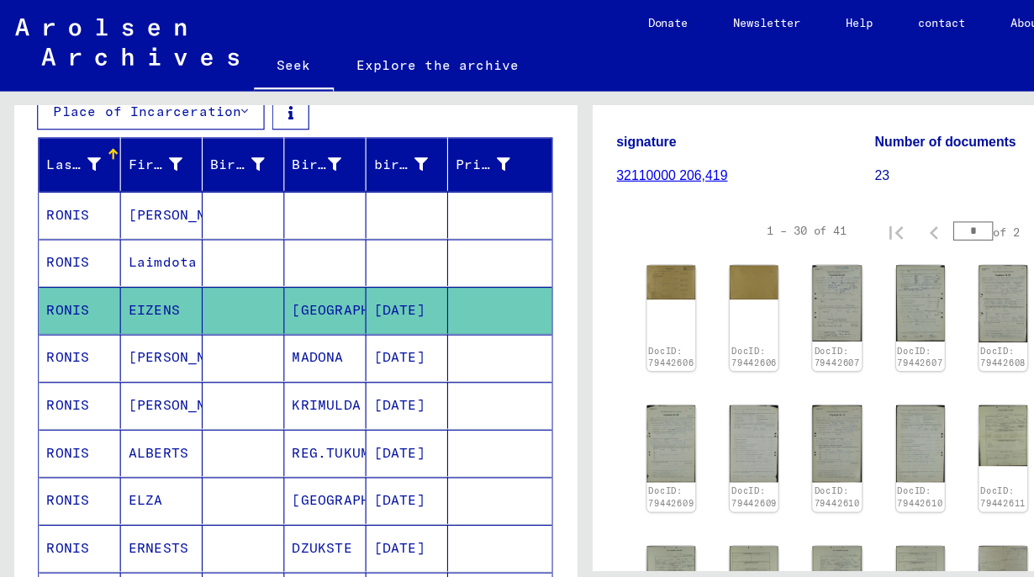
click at [56, 313] on font "RONIS" at bounding box center [60, 315] width 38 height 15
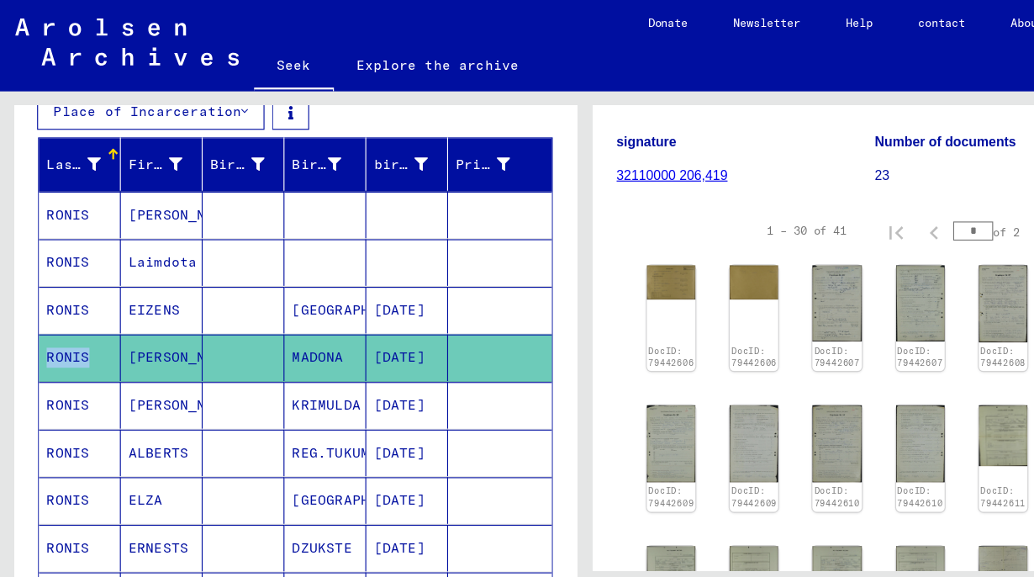
click at [56, 313] on font "RONIS" at bounding box center [60, 315] width 38 height 15
click at [62, 308] on font "RONIS" at bounding box center [60, 315] width 38 height 15
click at [61, 351] on font "RONIS" at bounding box center [60, 357] width 38 height 15
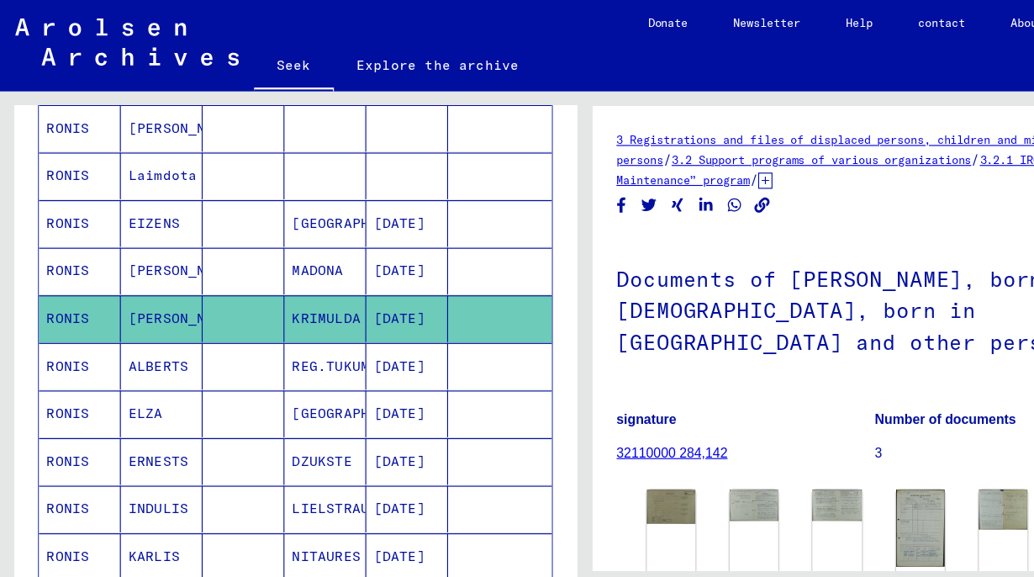
scroll to position [335, 0]
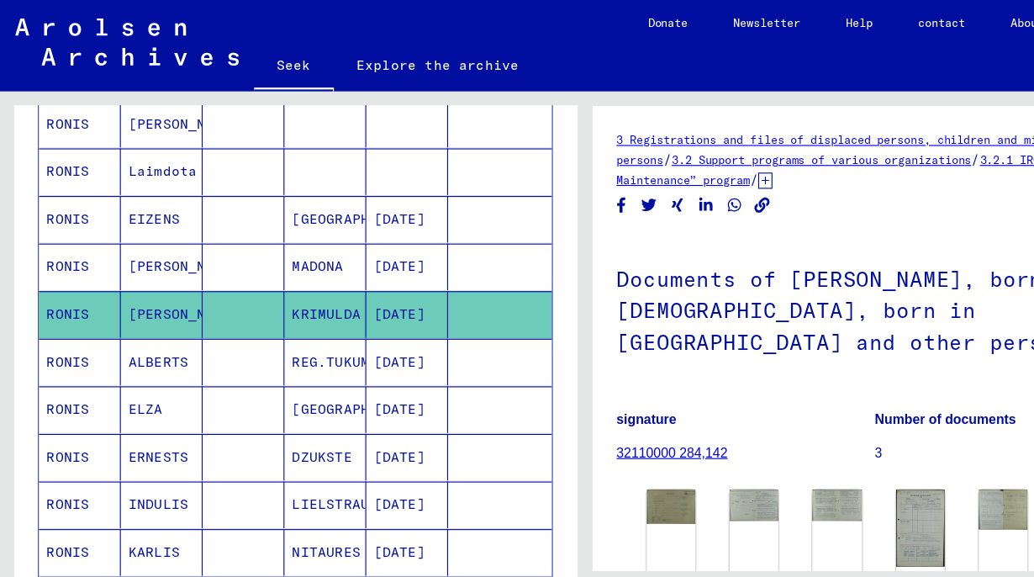
click at [44, 361] on font "RONIS" at bounding box center [60, 361] width 38 height 15
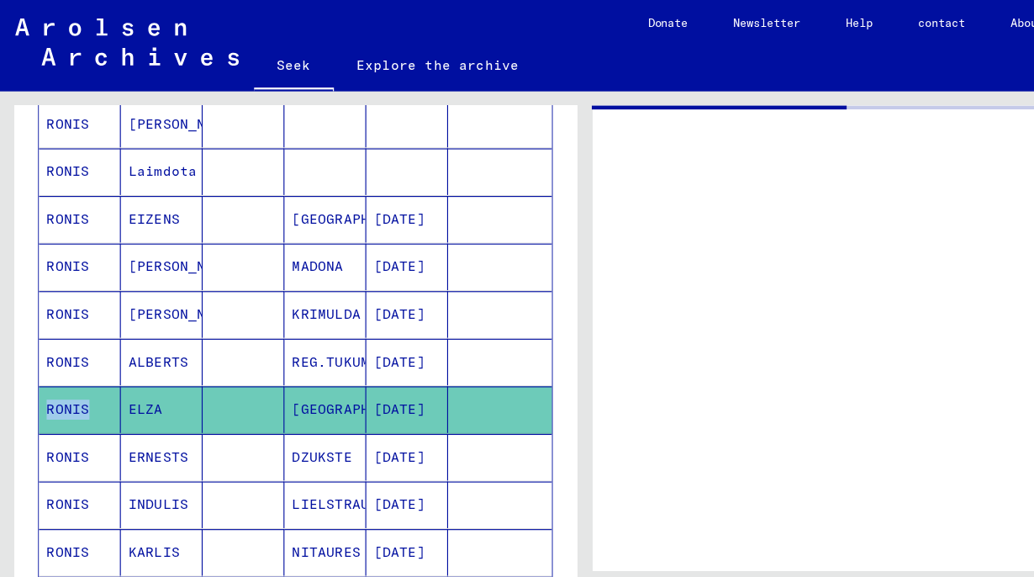
click at [44, 361] on font "RONIS" at bounding box center [60, 361] width 38 height 15
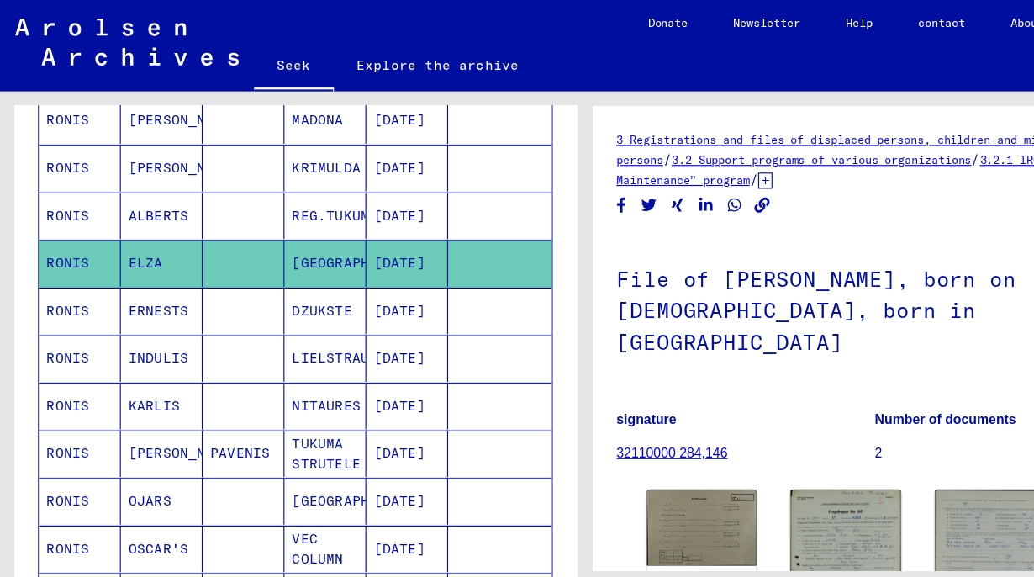
click at [56, 309] on font "RONIS" at bounding box center [60, 316] width 38 height 15
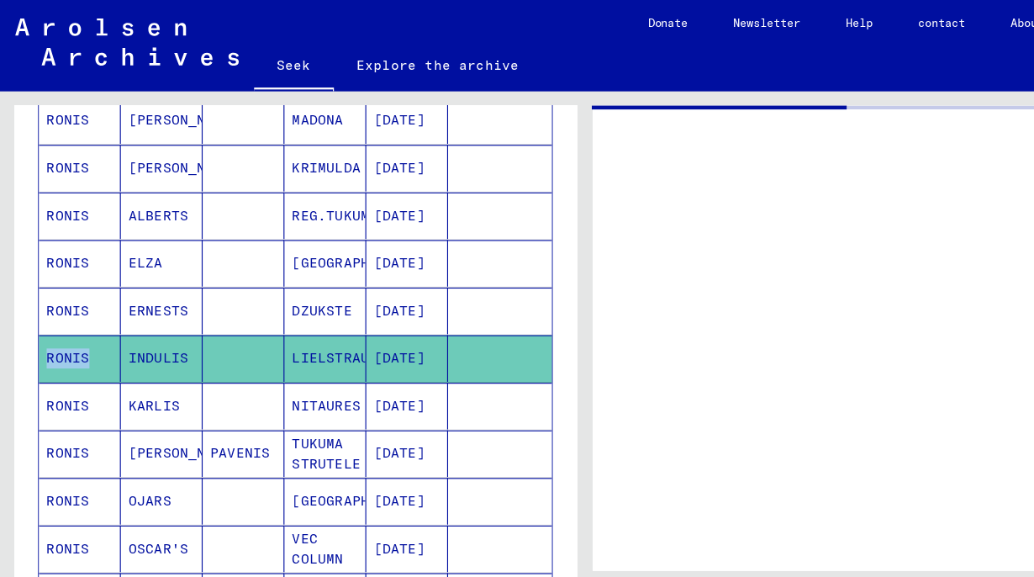
click at [56, 309] on font "RONIS" at bounding box center [60, 316] width 38 height 15
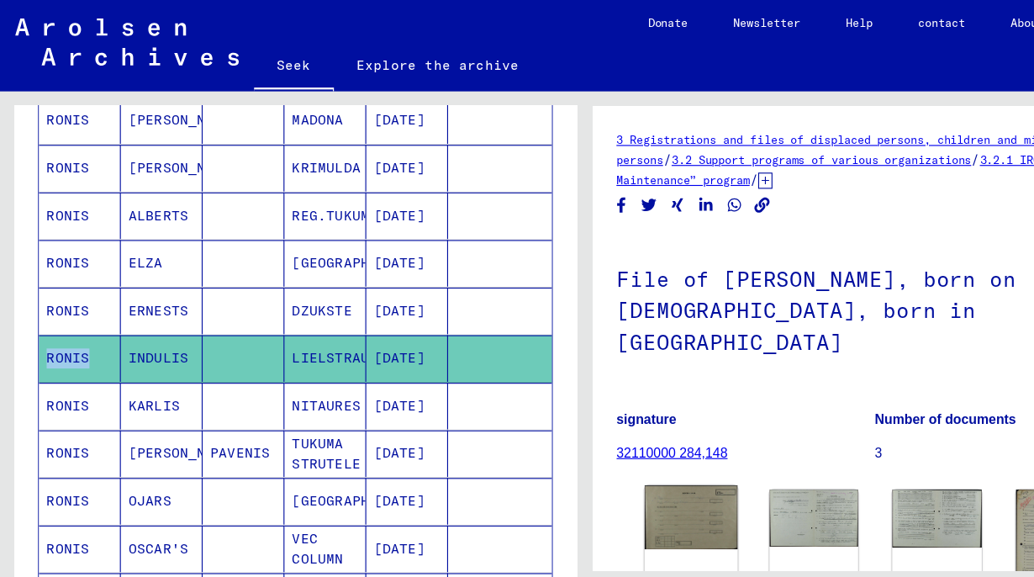
click at [597, 429] on img at bounding box center [611, 457] width 82 height 56
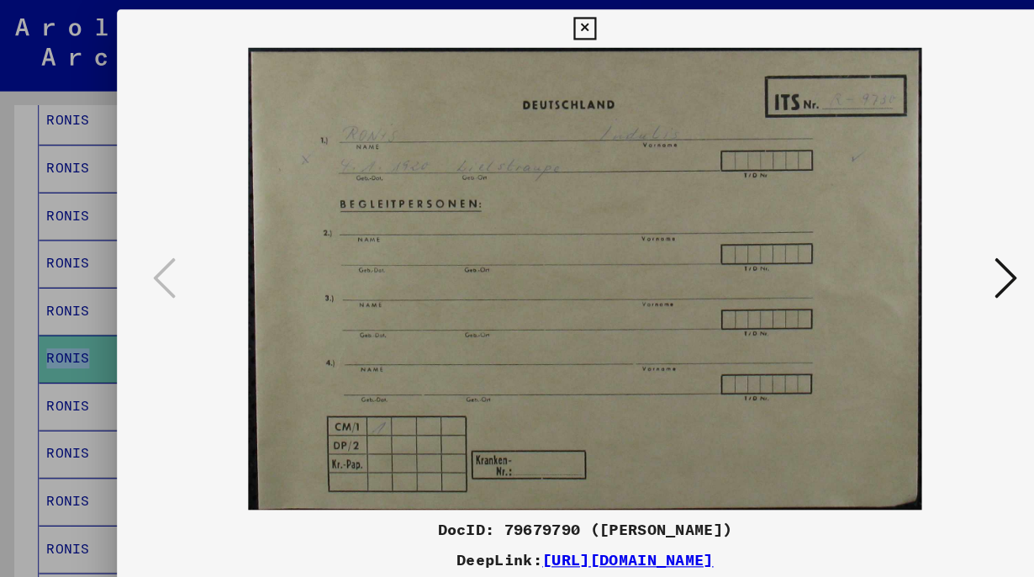
click at [597, 419] on div "DocID: 79679790 ([PERSON_NAME]) DeepLink: [URL][DOMAIN_NAME]" at bounding box center [516, 285] width 827 height 554
click at [515, 23] on icon at bounding box center [516, 25] width 19 height 20
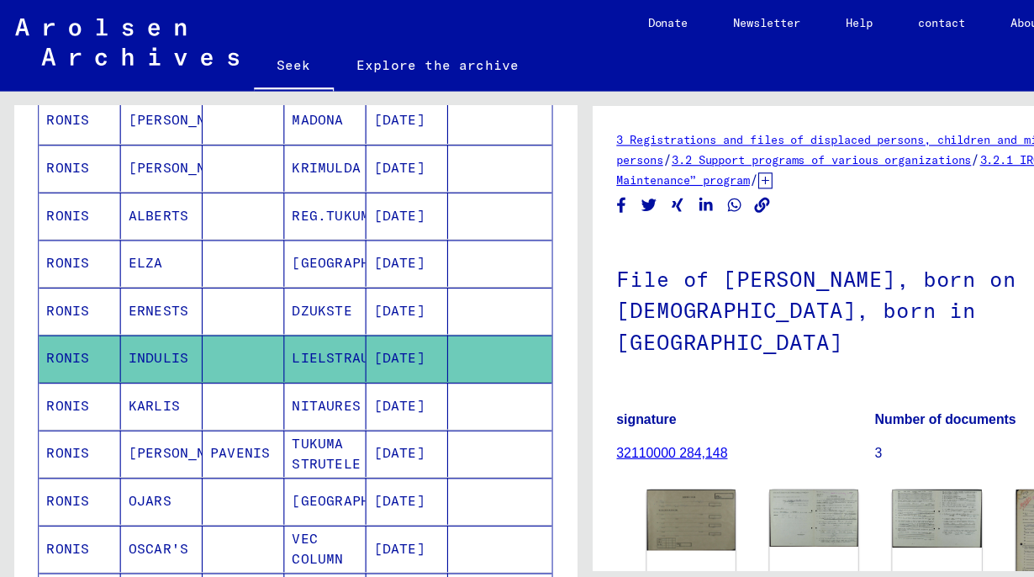
click at [52, 351] on font "RONIS" at bounding box center [60, 358] width 38 height 15
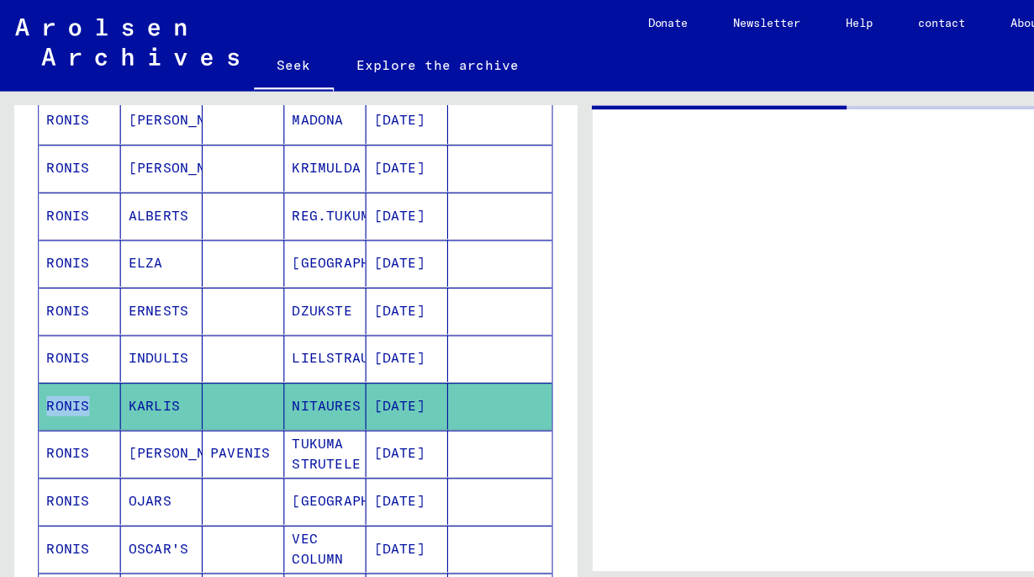
click at [52, 351] on font "RONIS" at bounding box center [60, 358] width 38 height 15
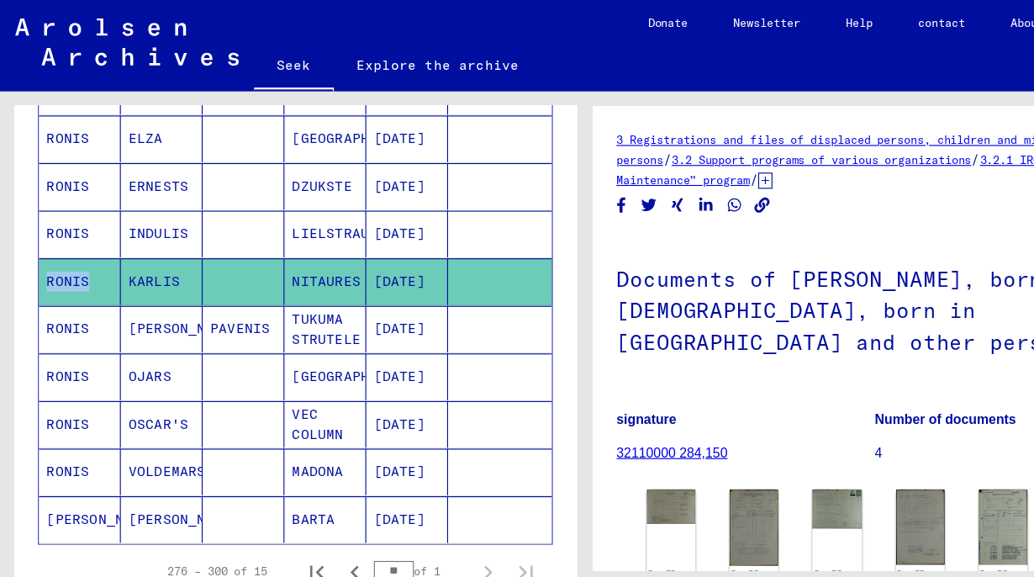
scroll to position [575, 0]
click at [588, 446] on img at bounding box center [593, 445] width 45 height 31
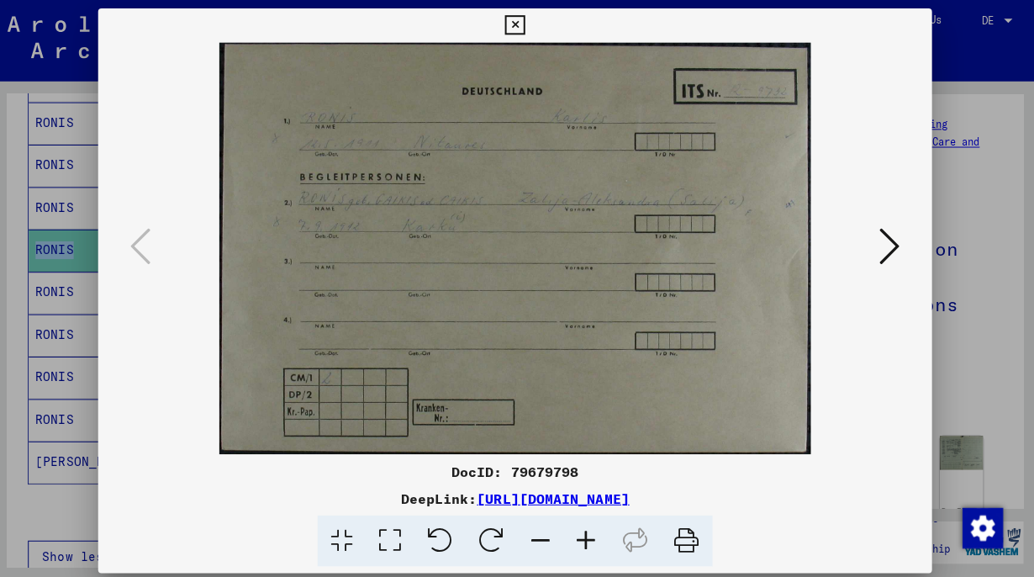
click at [515, 24] on icon at bounding box center [516, 25] width 19 height 20
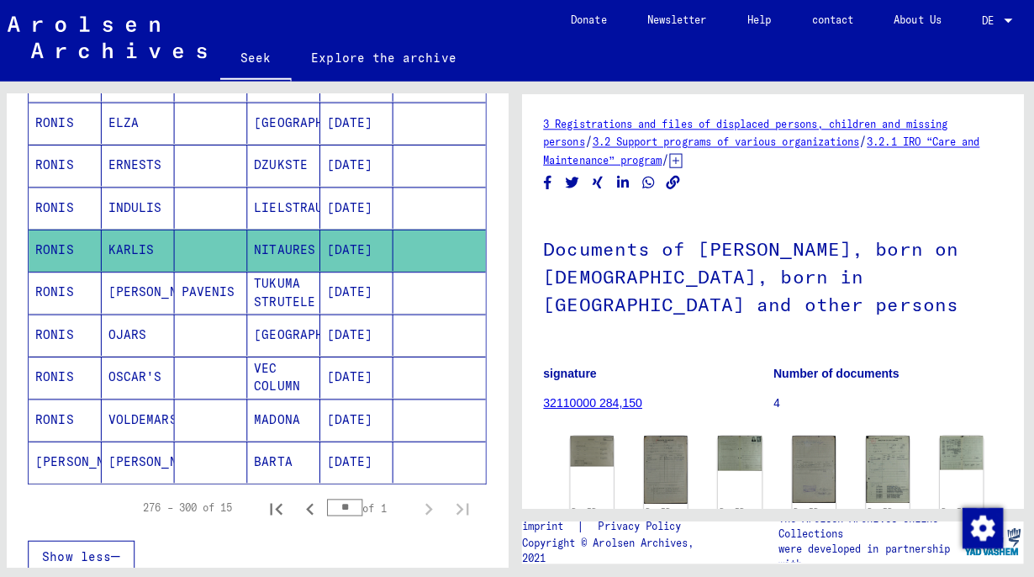
click at [53, 327] on font "RONIS" at bounding box center [60, 331] width 38 height 15
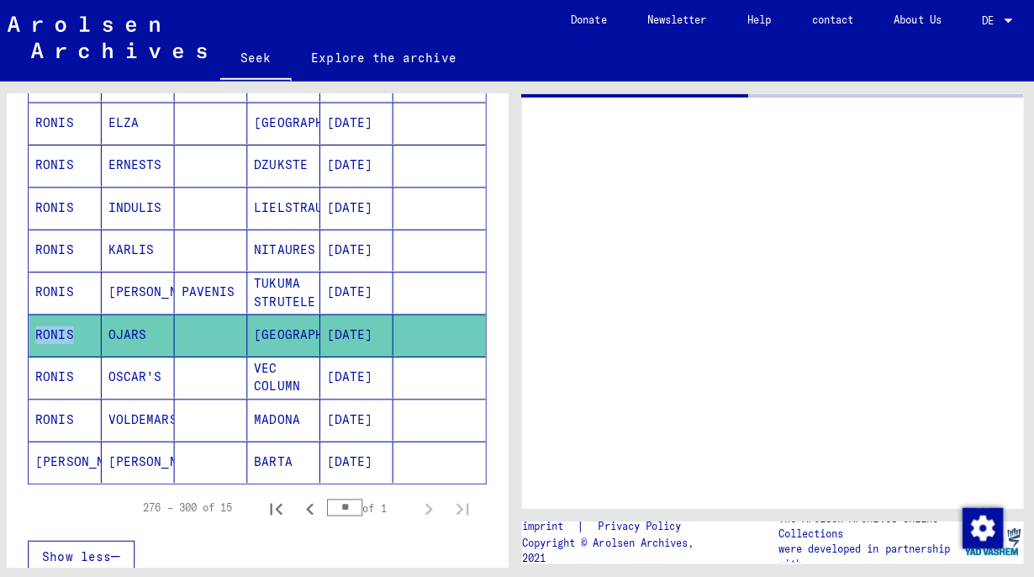
click at [53, 327] on font "RONIS" at bounding box center [60, 331] width 38 height 15
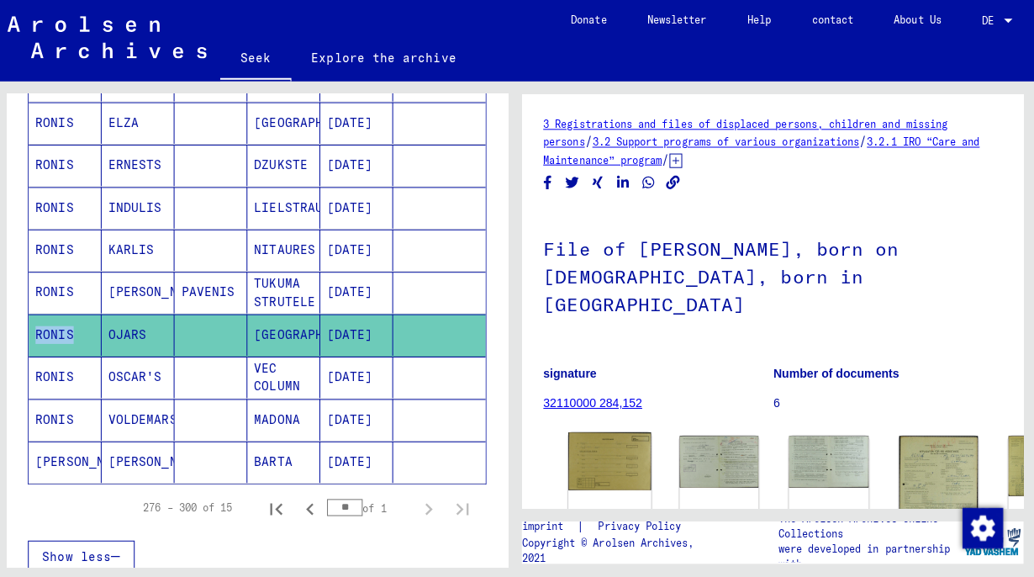
click at [586, 429] on img at bounding box center [611, 457] width 82 height 57
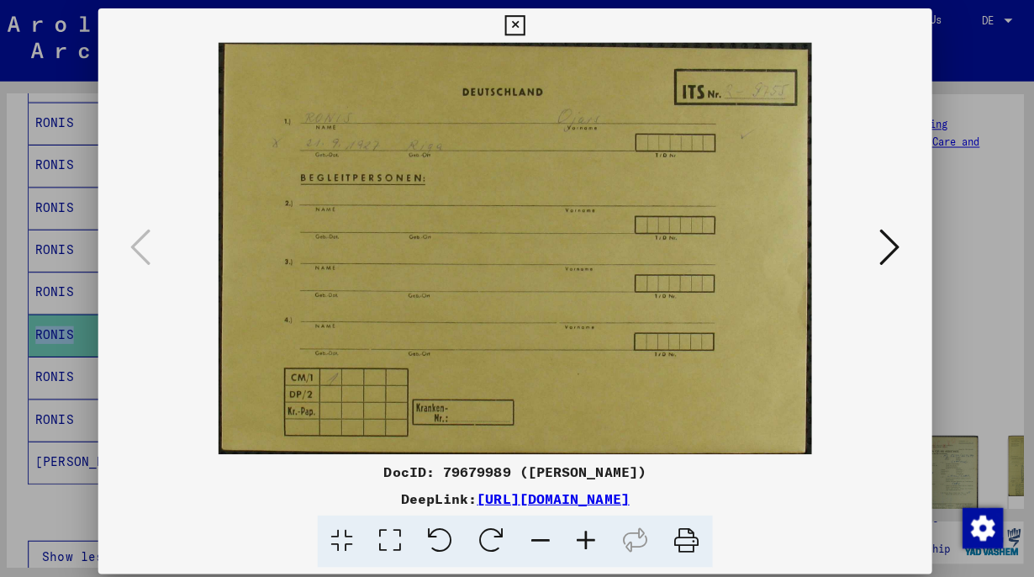
click at [586, 425] on div "DocID: 79679989 ([PERSON_NAME]) DeepLink: [URL][DOMAIN_NAME]" at bounding box center [516, 285] width 827 height 554
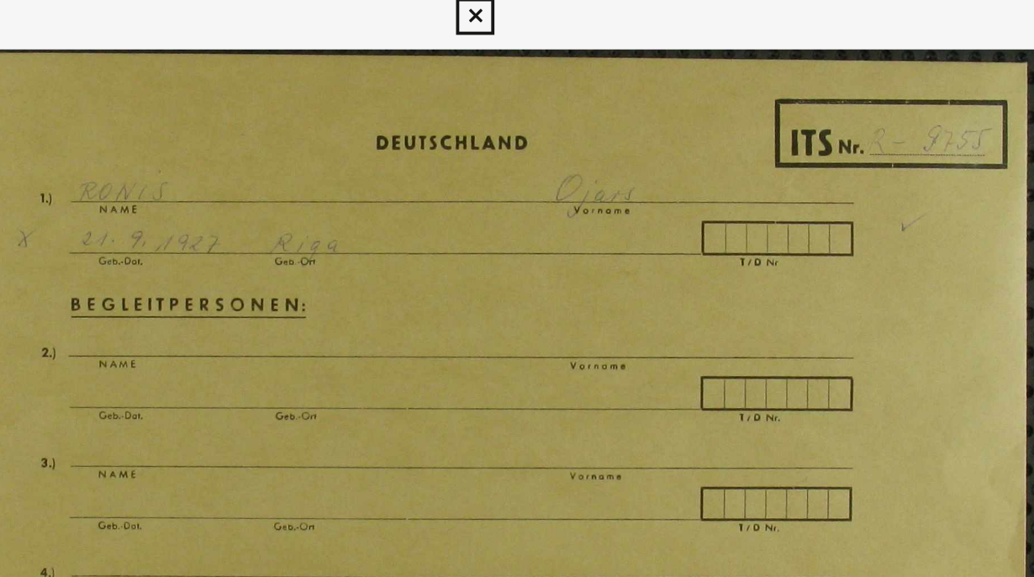
click at [514, 25] on icon at bounding box center [516, 25] width 19 height 20
